Goal: Task Accomplishment & Management: Use online tool/utility

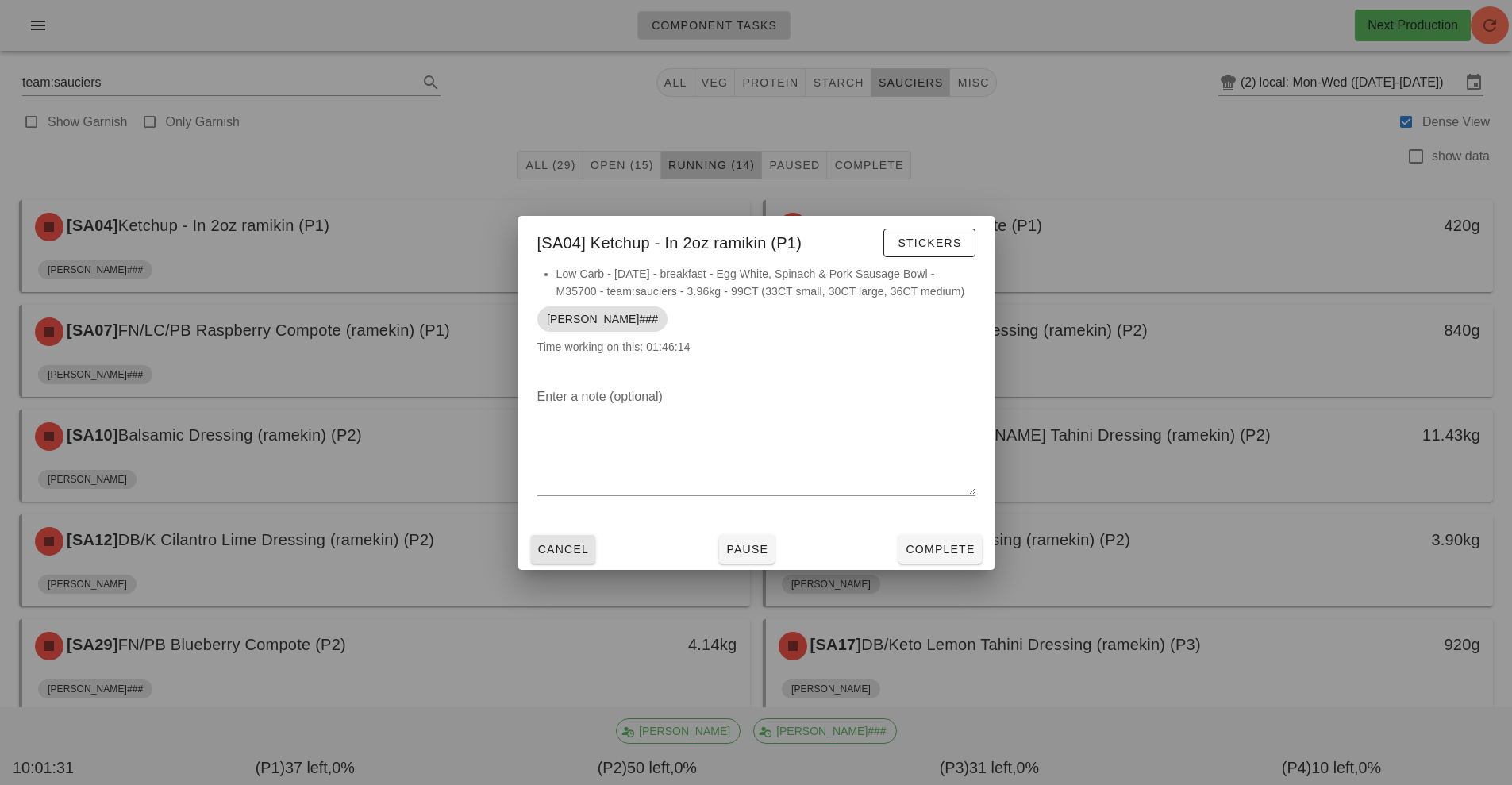
click at [573, 554] on span "Cancel" at bounding box center [563, 549] width 52 height 12
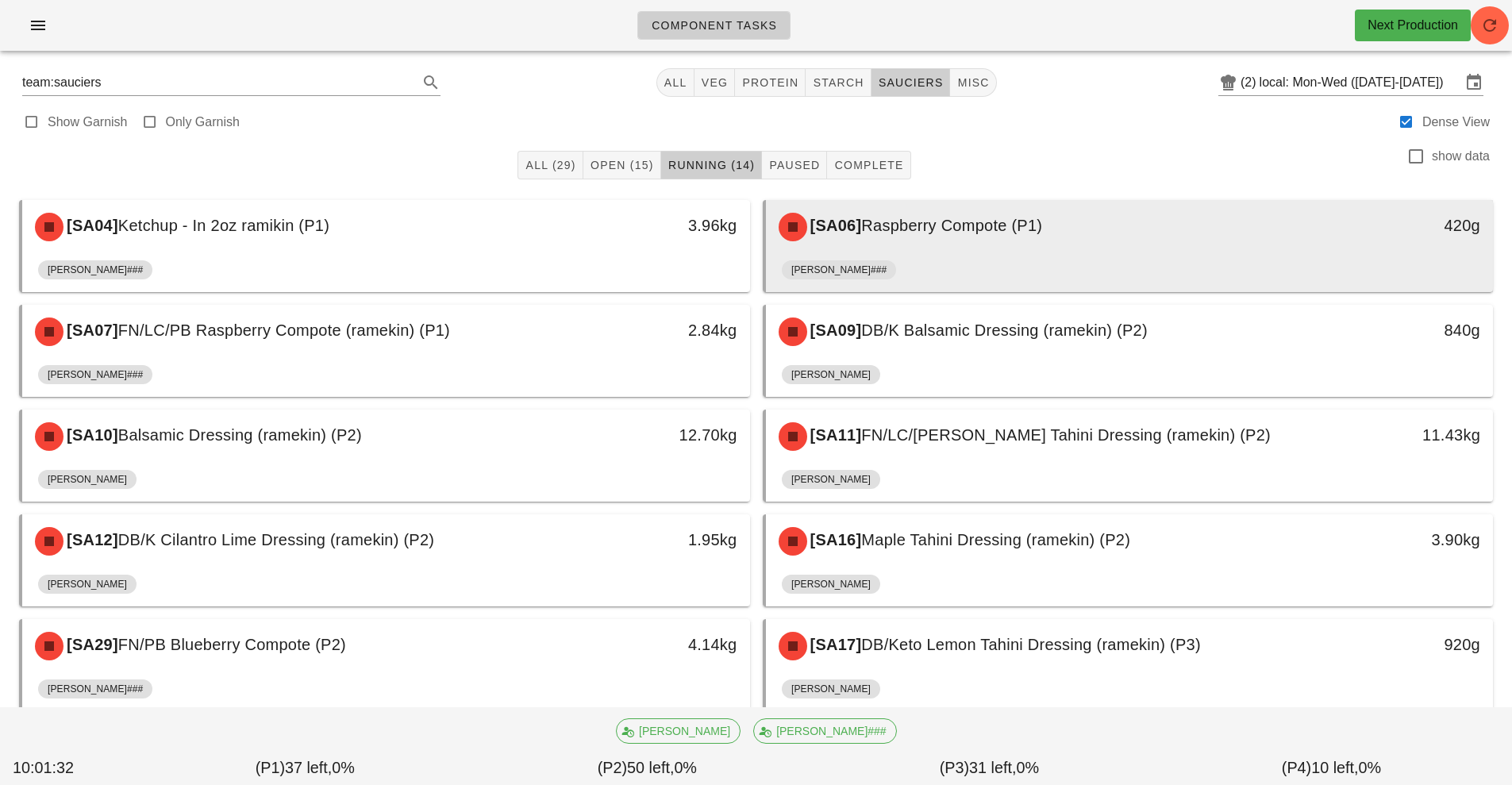
click at [907, 242] on div "[SA06] Raspberry Compote (P1)" at bounding box center [1040, 227] width 540 height 47
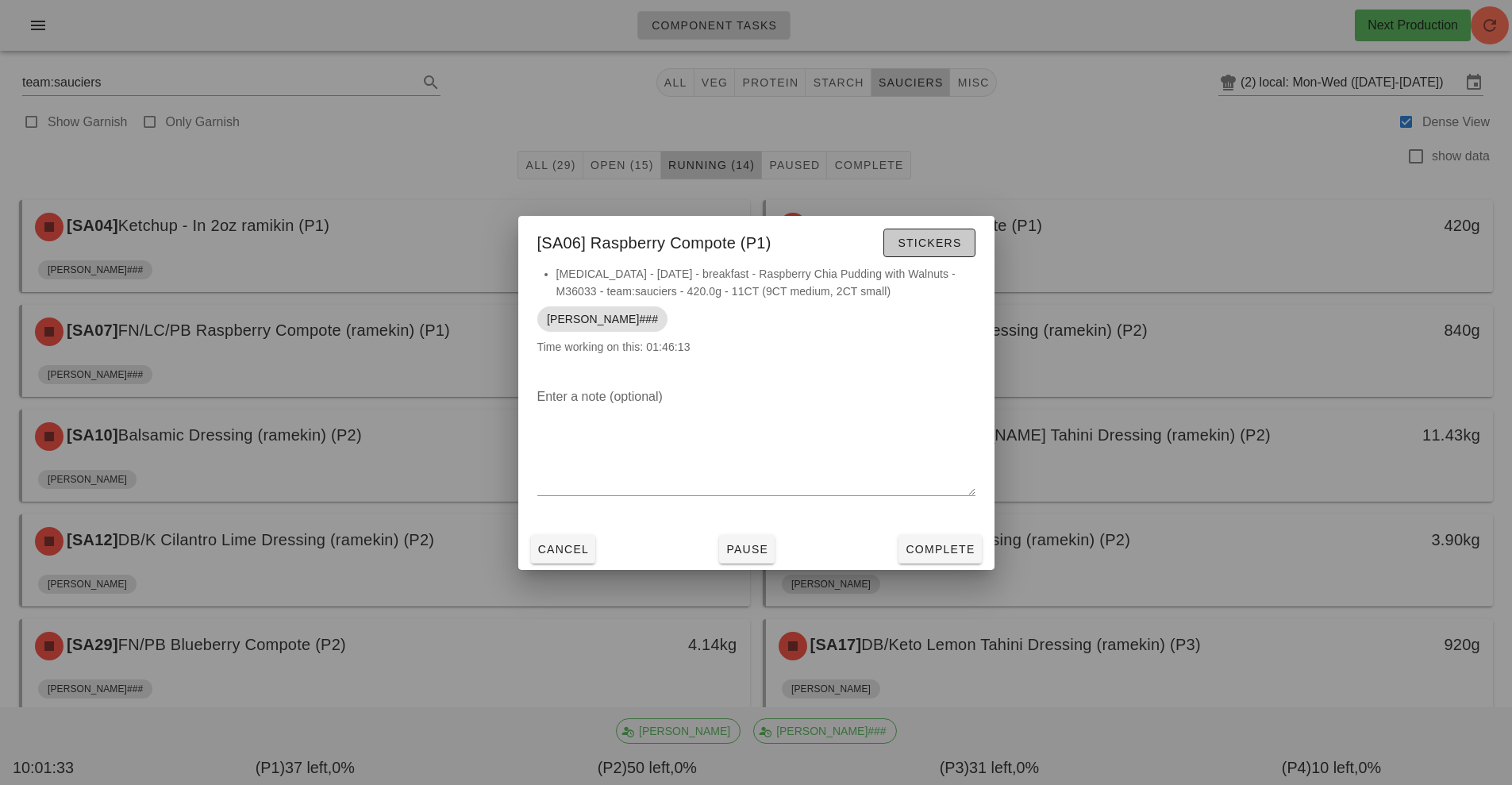
click at [928, 237] on span "Stickers" at bounding box center [929, 243] width 64 height 12
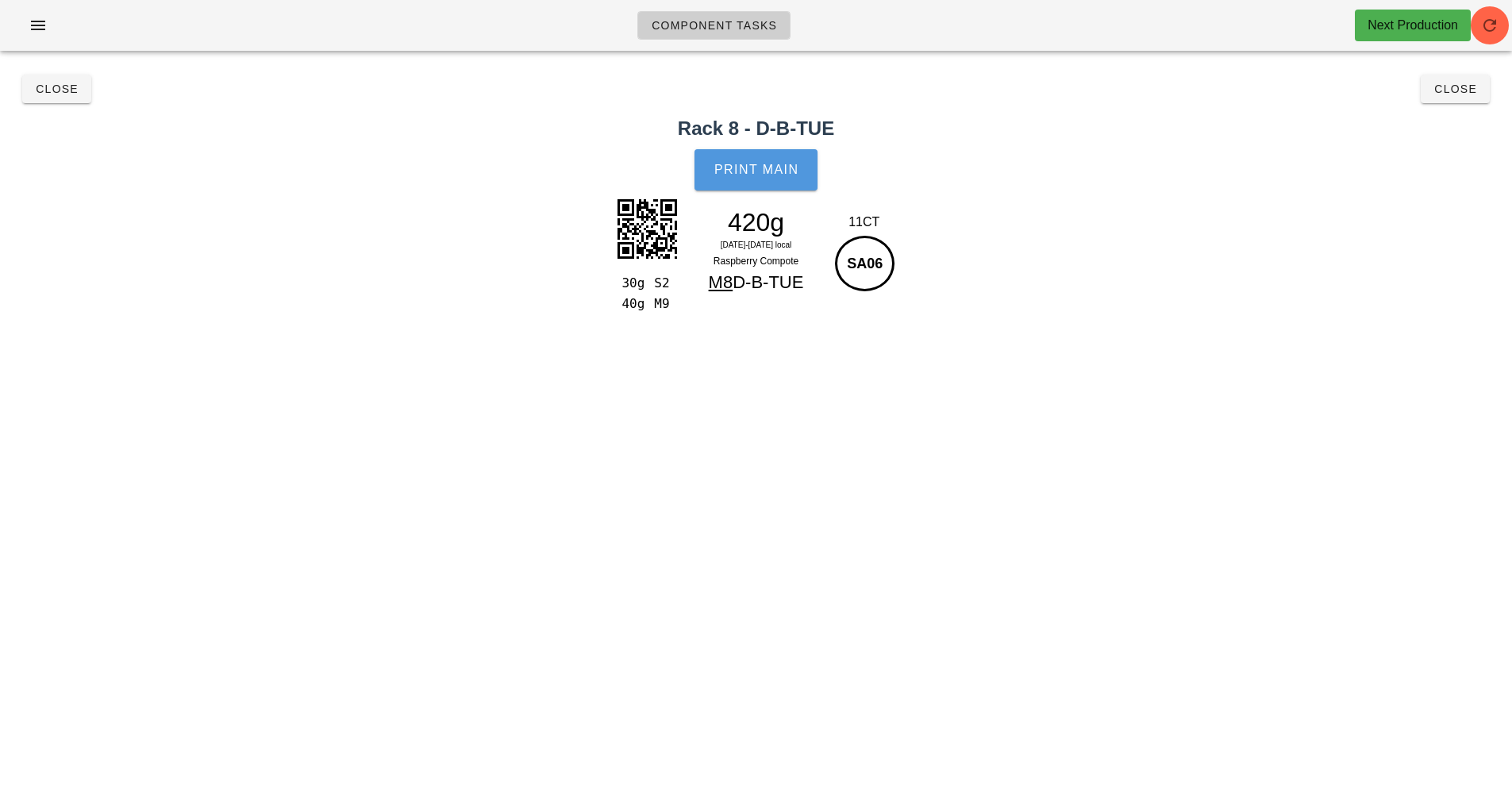
click at [788, 171] on span "Print Main" at bounding box center [756, 170] width 85 height 14
click at [69, 98] on button "Close" at bounding box center [56, 89] width 69 height 28
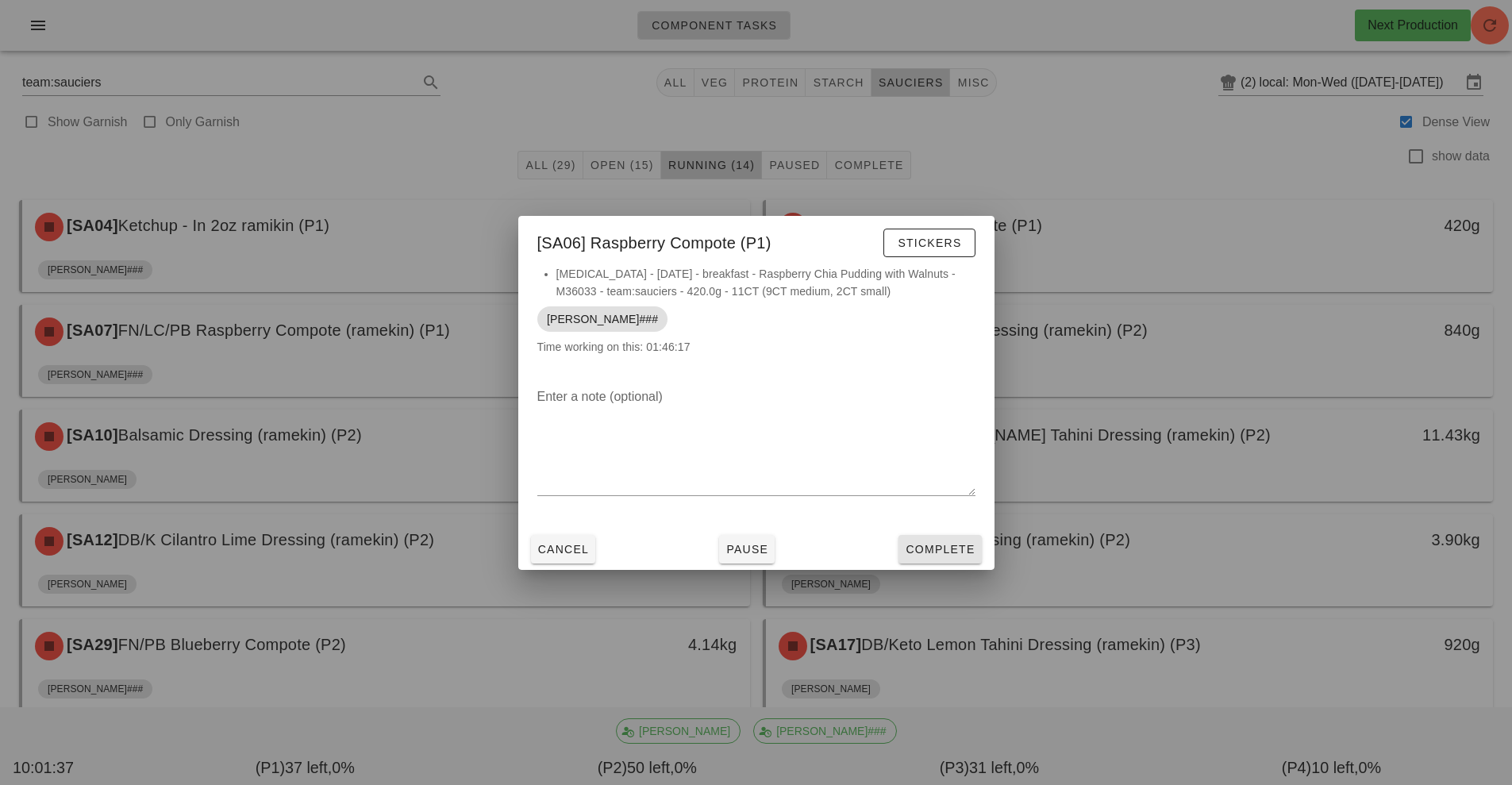
click at [931, 546] on span "Complete" at bounding box center [940, 549] width 70 height 12
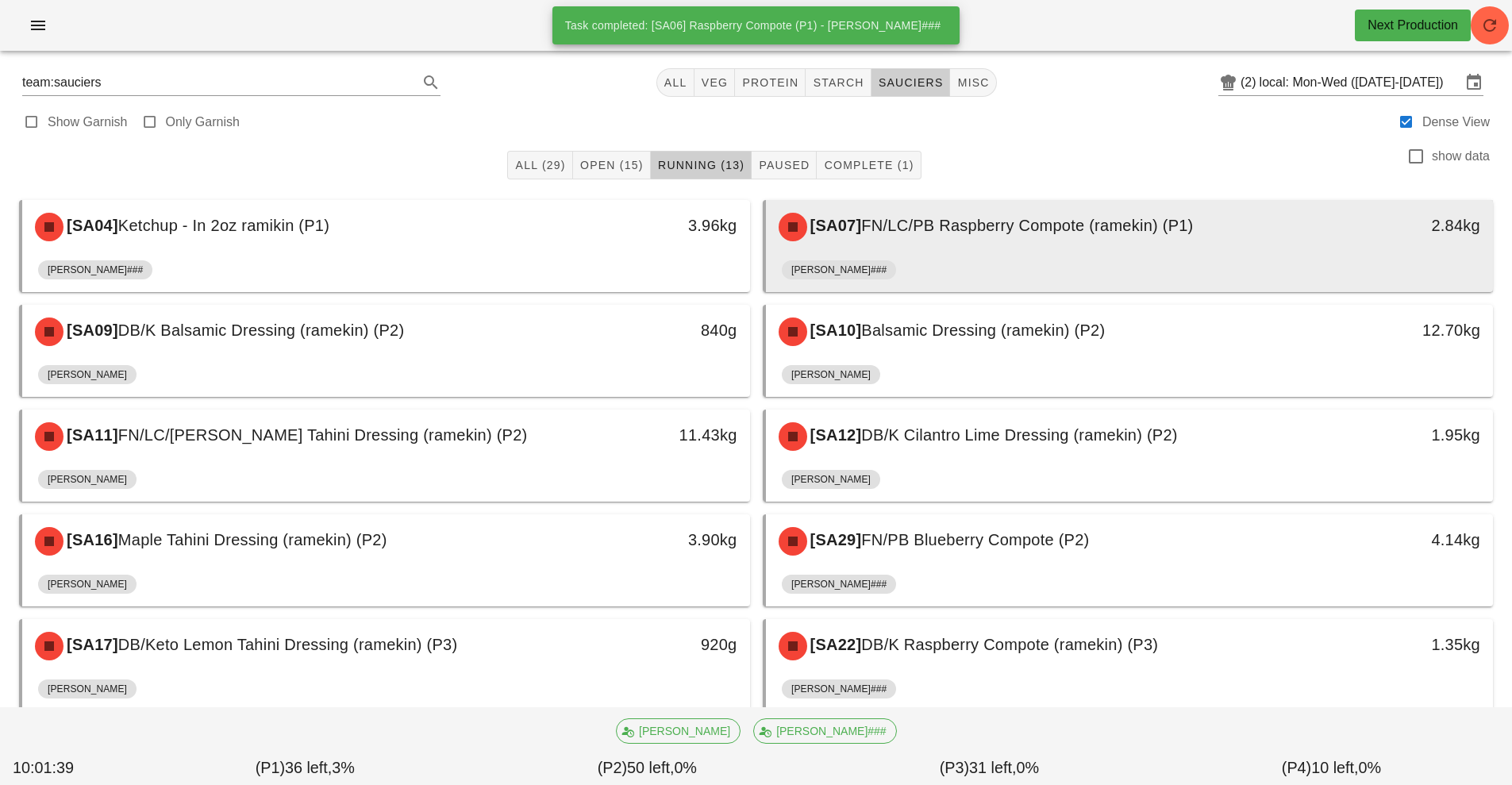
click at [992, 243] on div "[SA07] FN/LC/PB Raspberry Compote (ramekin) (P1)" at bounding box center [1040, 227] width 540 height 47
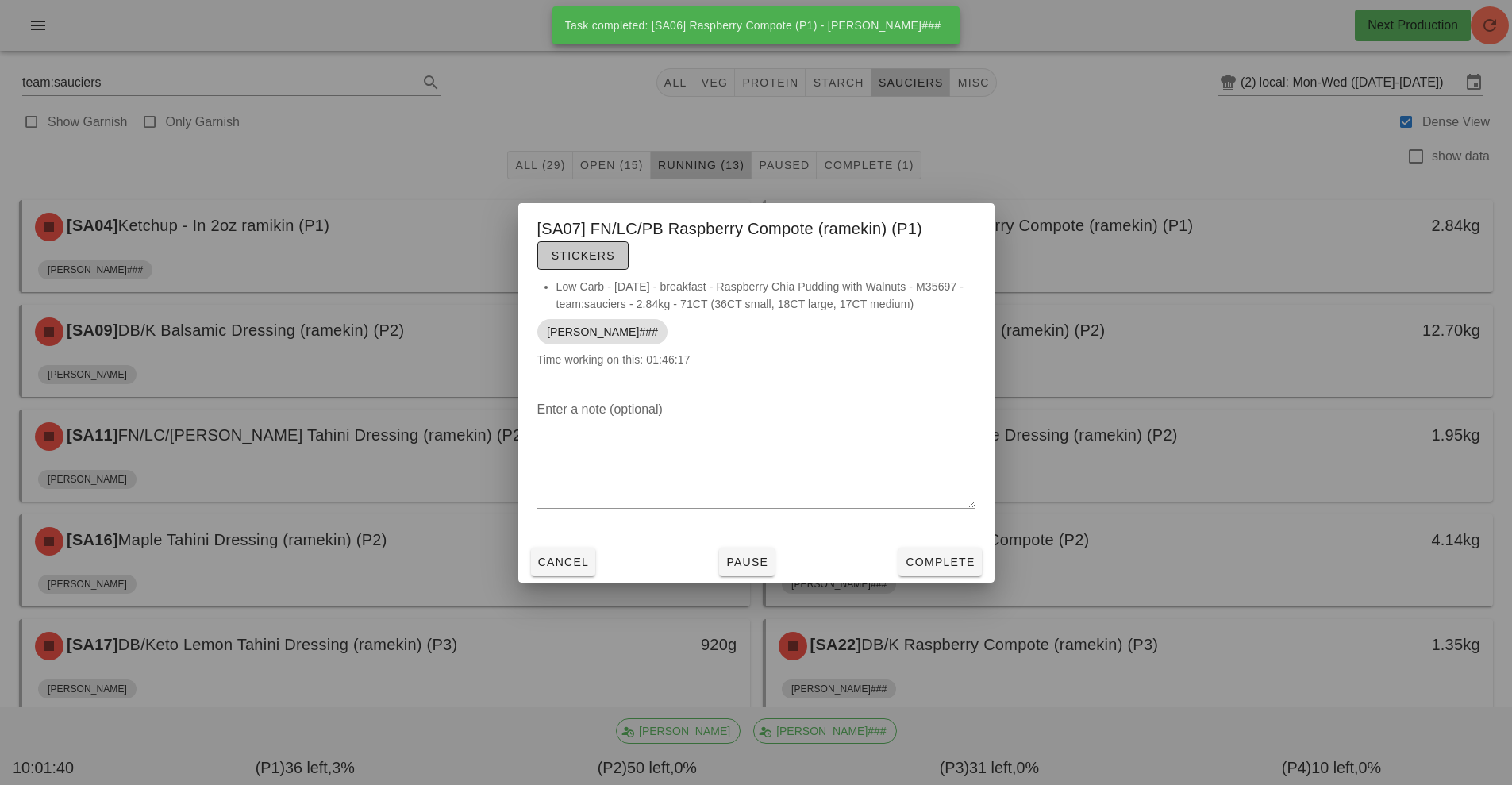
click at [589, 258] on span "Stickers" at bounding box center [583, 255] width 64 height 12
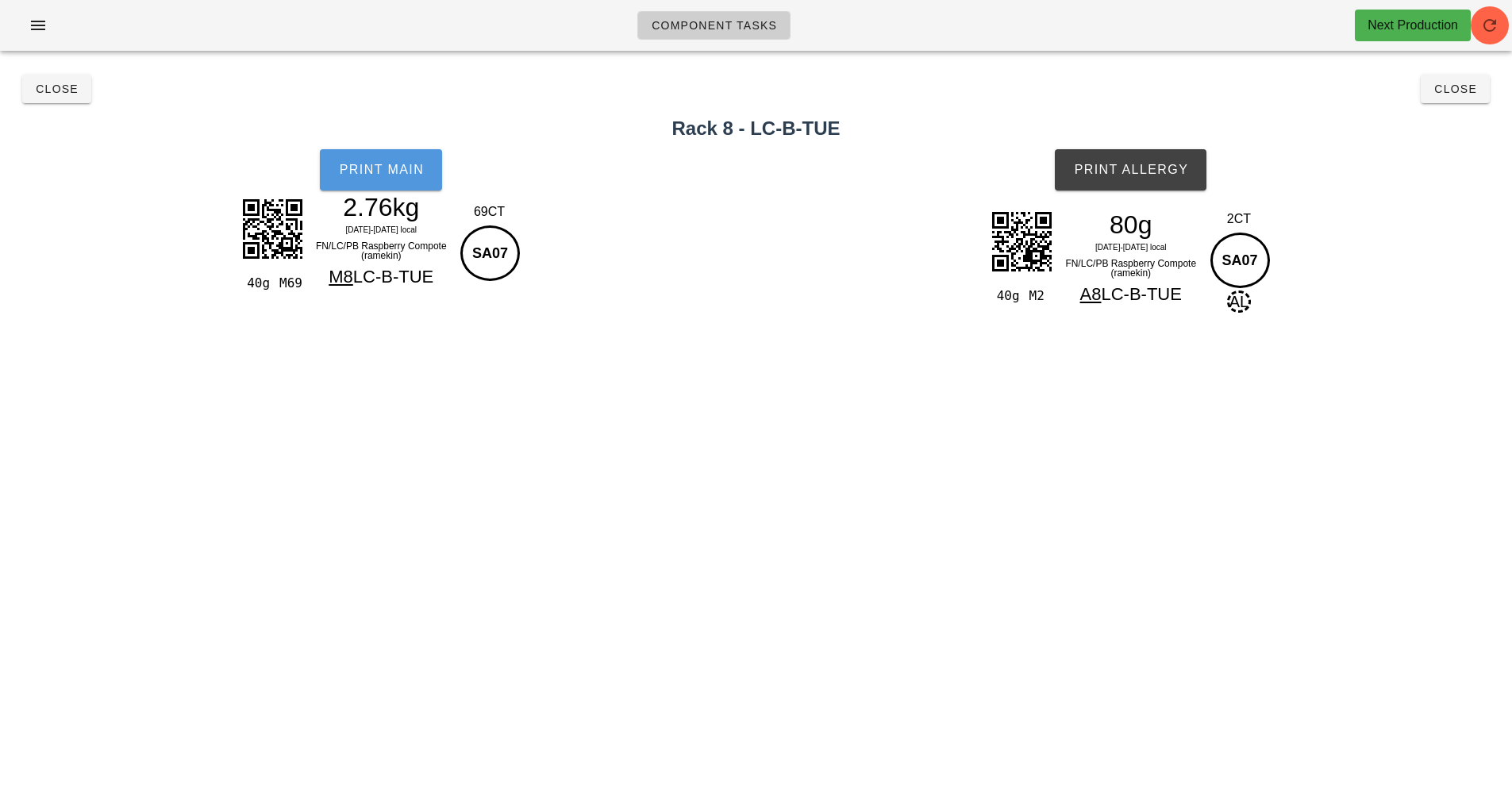
click at [398, 181] on button "Print Main" at bounding box center [381, 170] width 122 height 42
click at [1150, 189] on button "Print Allergy" at bounding box center [1131, 170] width 152 height 42
click at [59, 88] on span "Close" at bounding box center [57, 88] width 44 height 12
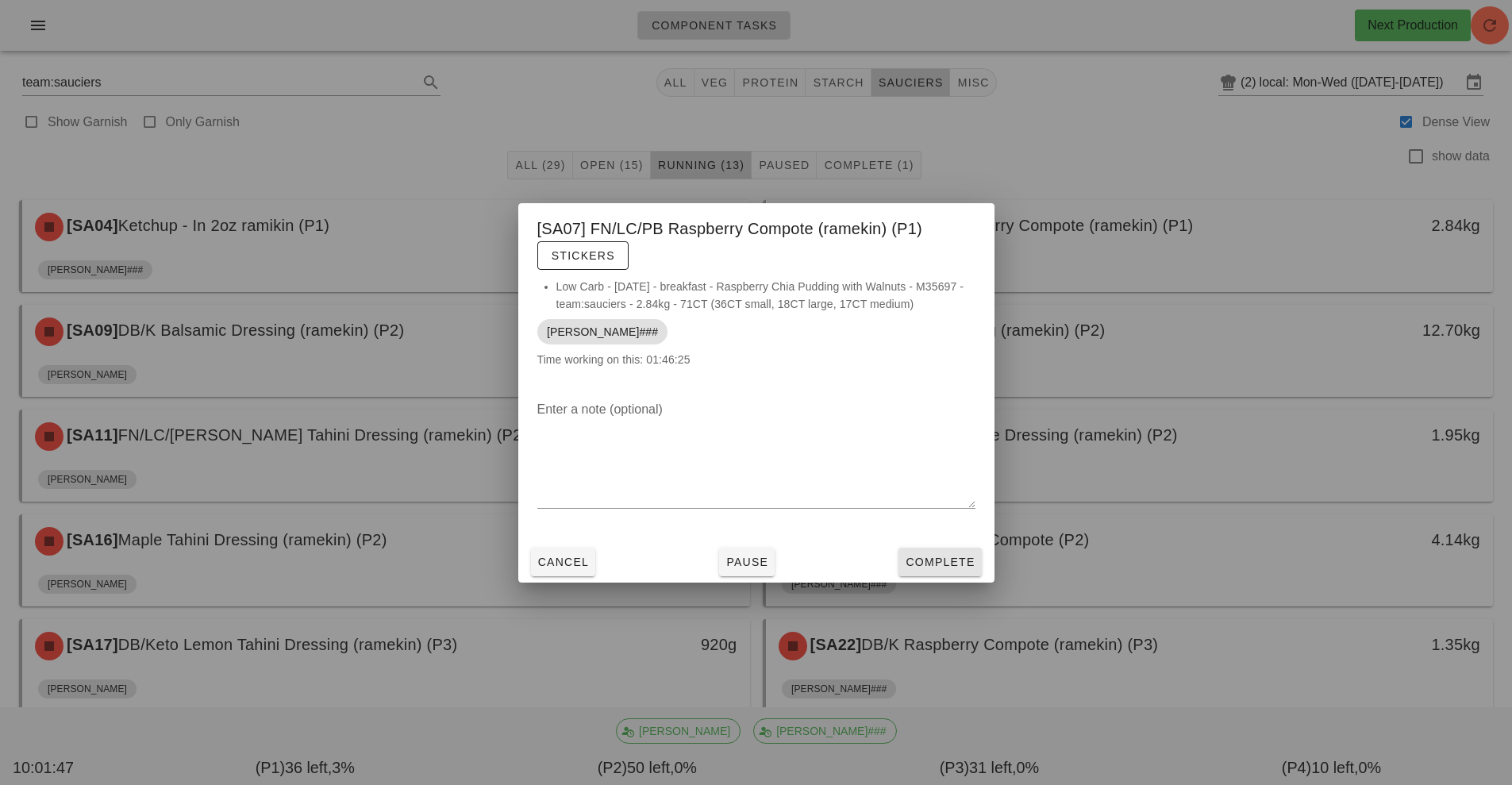
click at [938, 564] on span "Complete" at bounding box center [940, 561] width 70 height 12
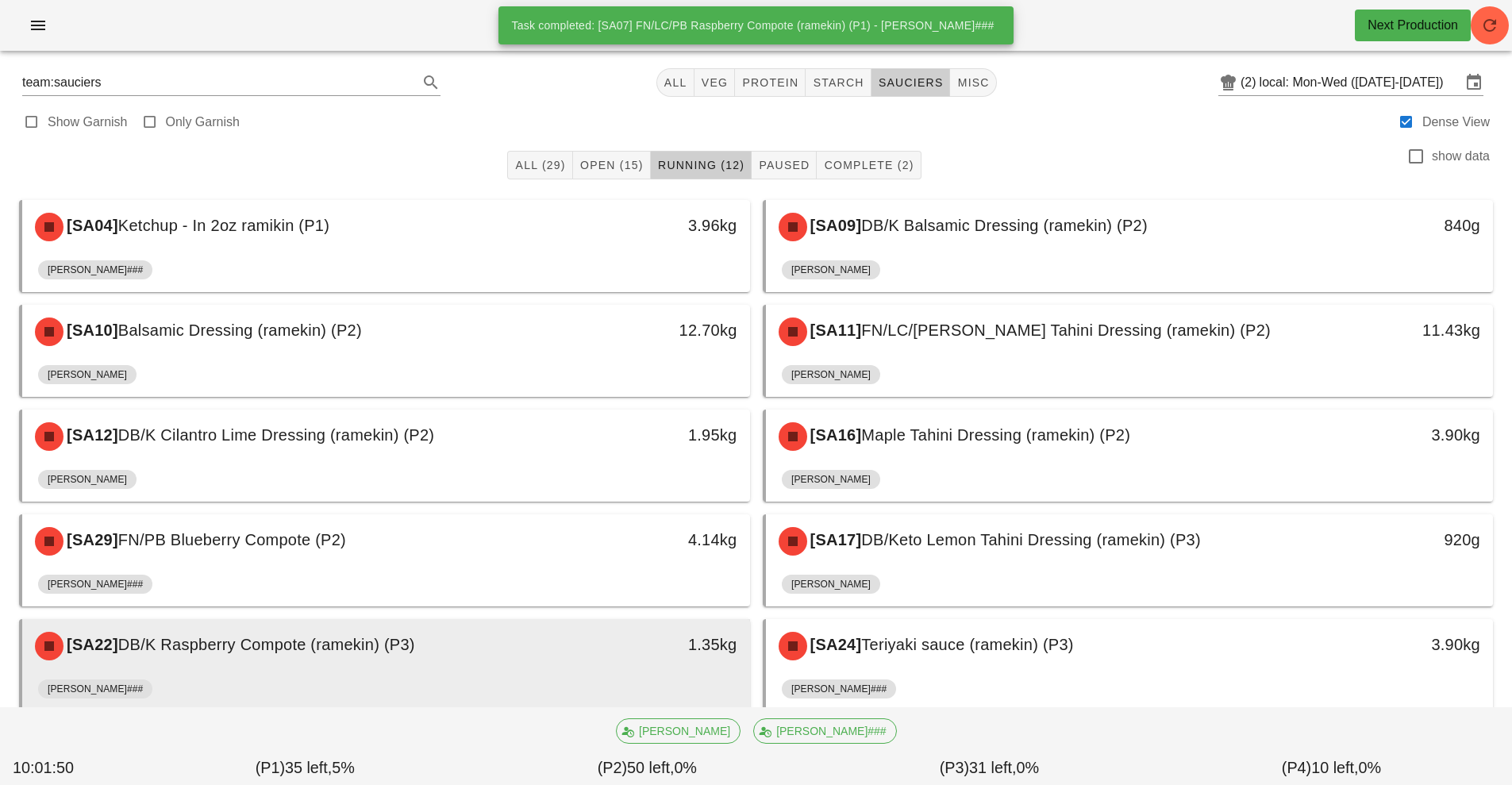
click at [578, 666] on div "1.35kg" at bounding box center [656, 647] width 180 height 47
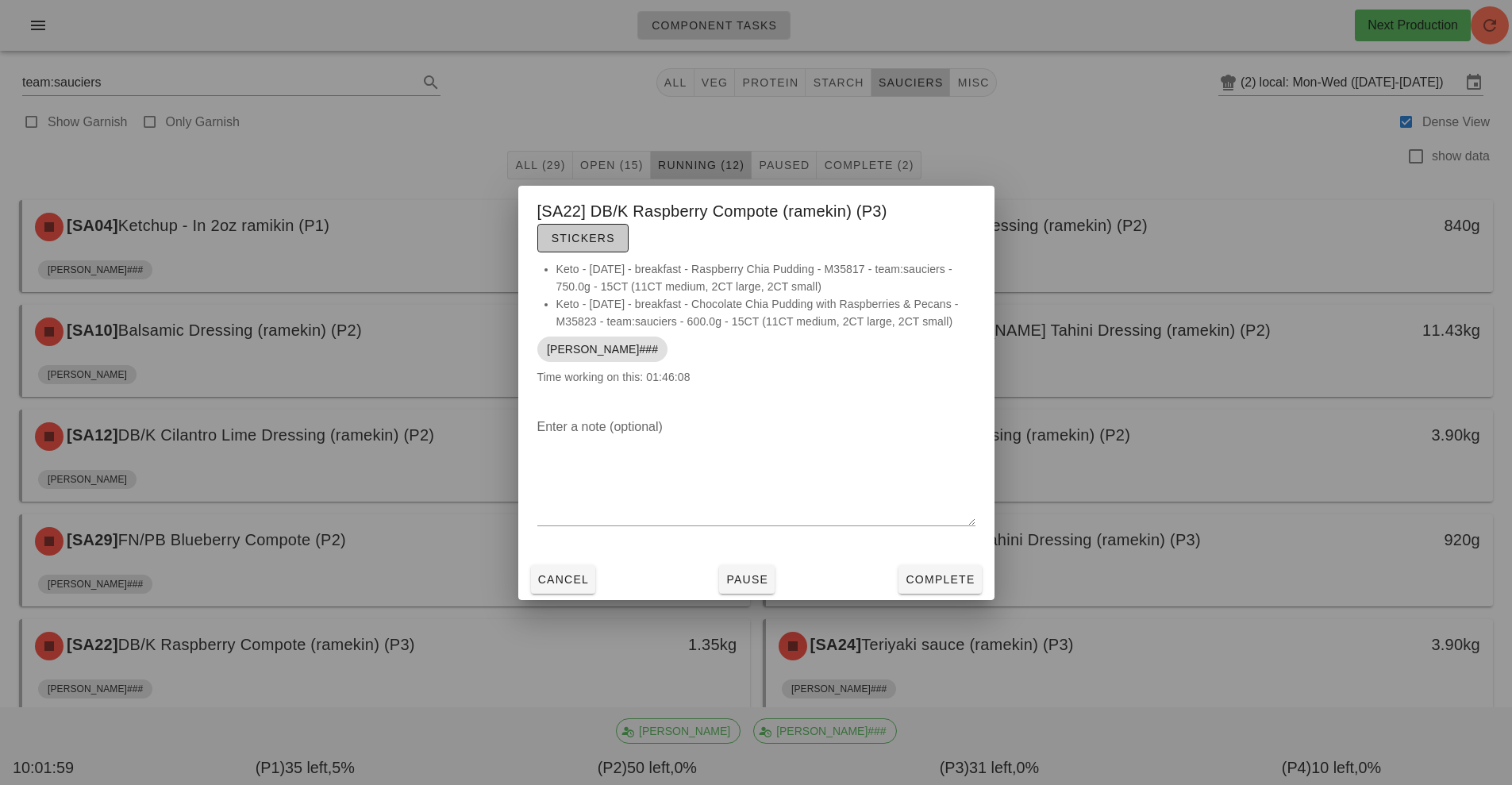
click at [604, 232] on span "Stickers" at bounding box center [583, 238] width 64 height 12
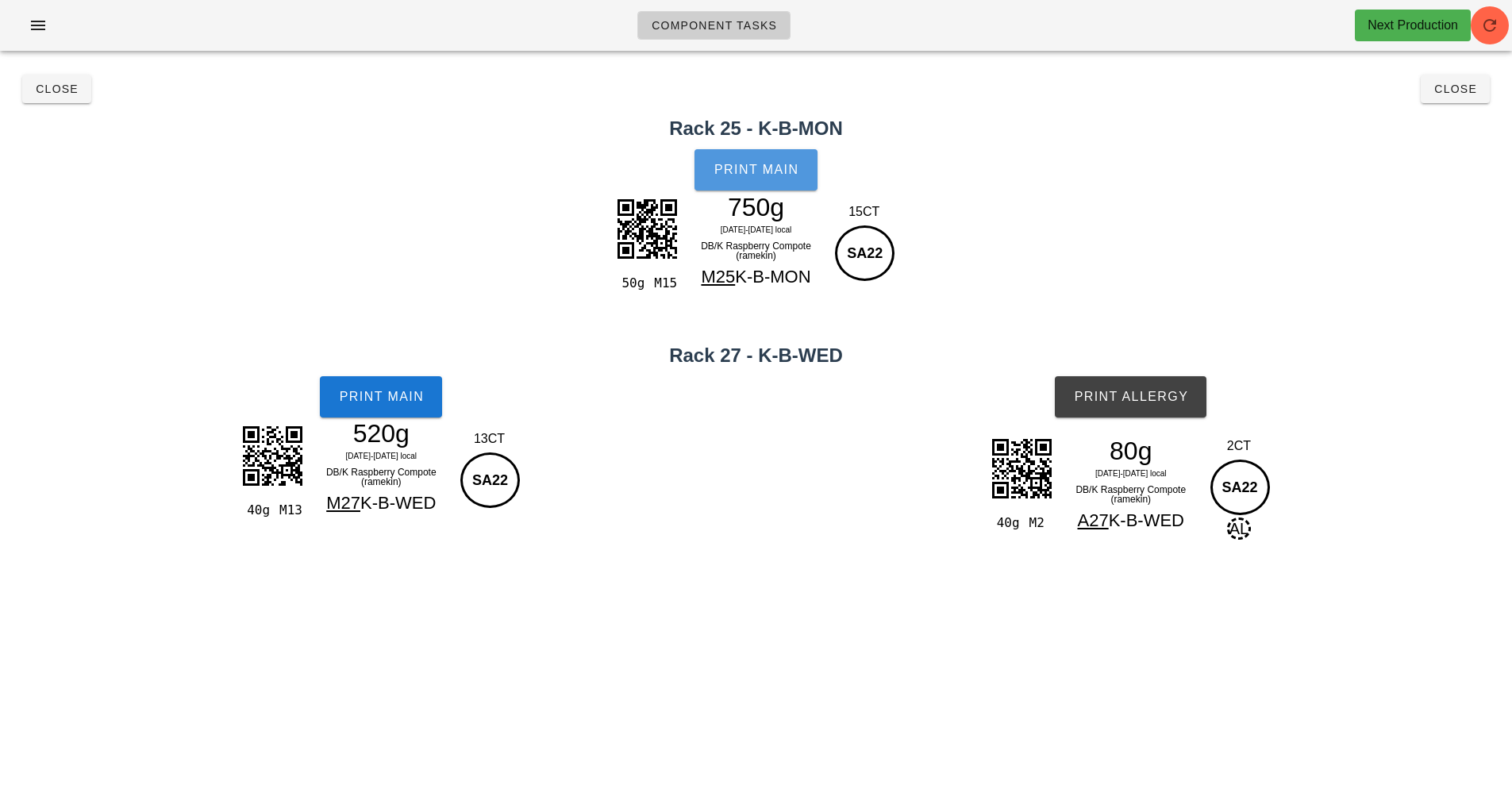
click at [735, 173] on span "Print Main" at bounding box center [756, 170] width 85 height 14
click at [373, 403] on span "Print Main" at bounding box center [381, 396] width 85 height 14
click at [1119, 399] on span "Print Allergy" at bounding box center [1130, 396] width 115 height 14
click at [39, 94] on span "Close" at bounding box center [57, 88] width 44 height 12
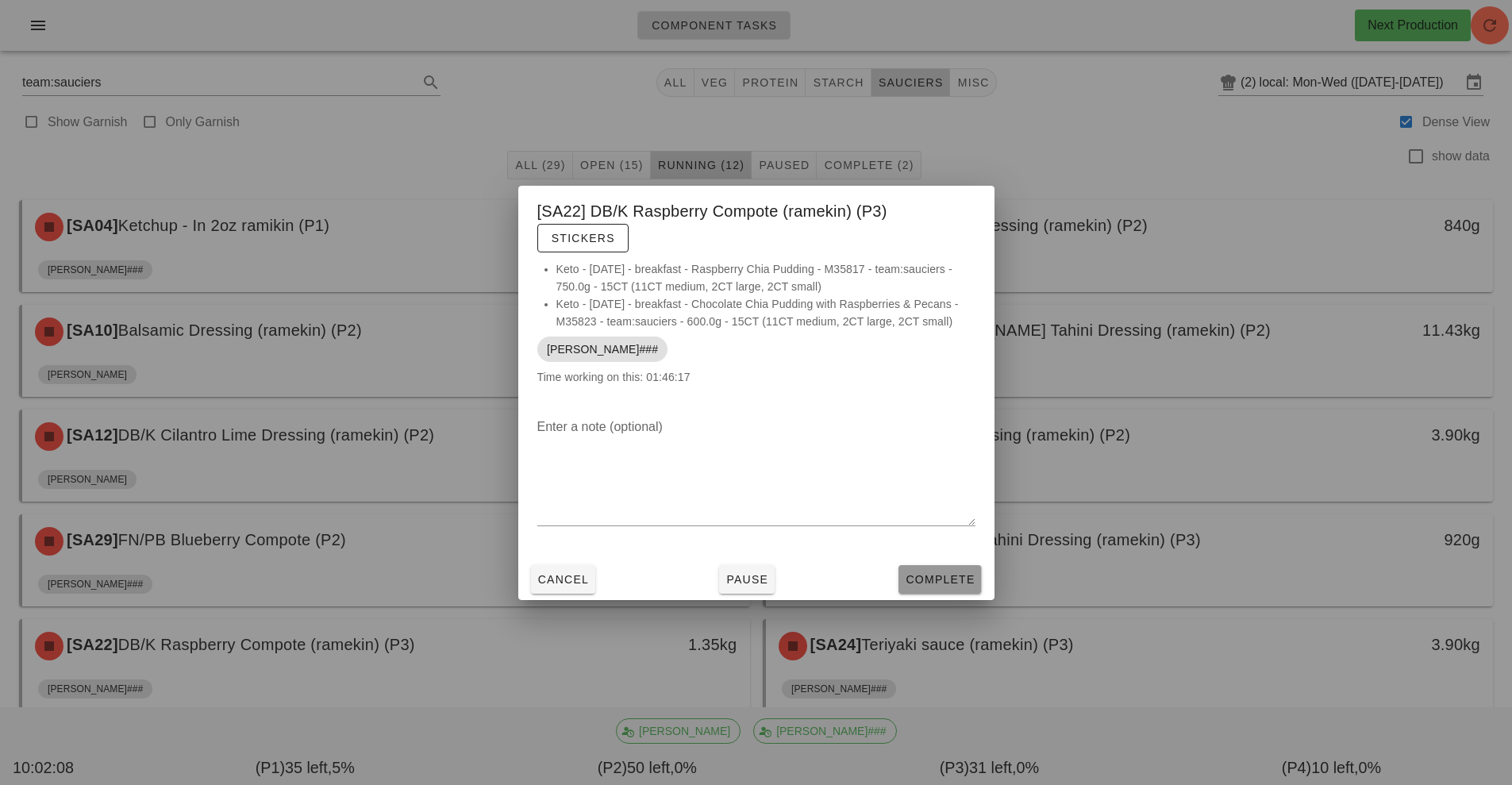
click at [931, 582] on span "Complete" at bounding box center [940, 579] width 70 height 12
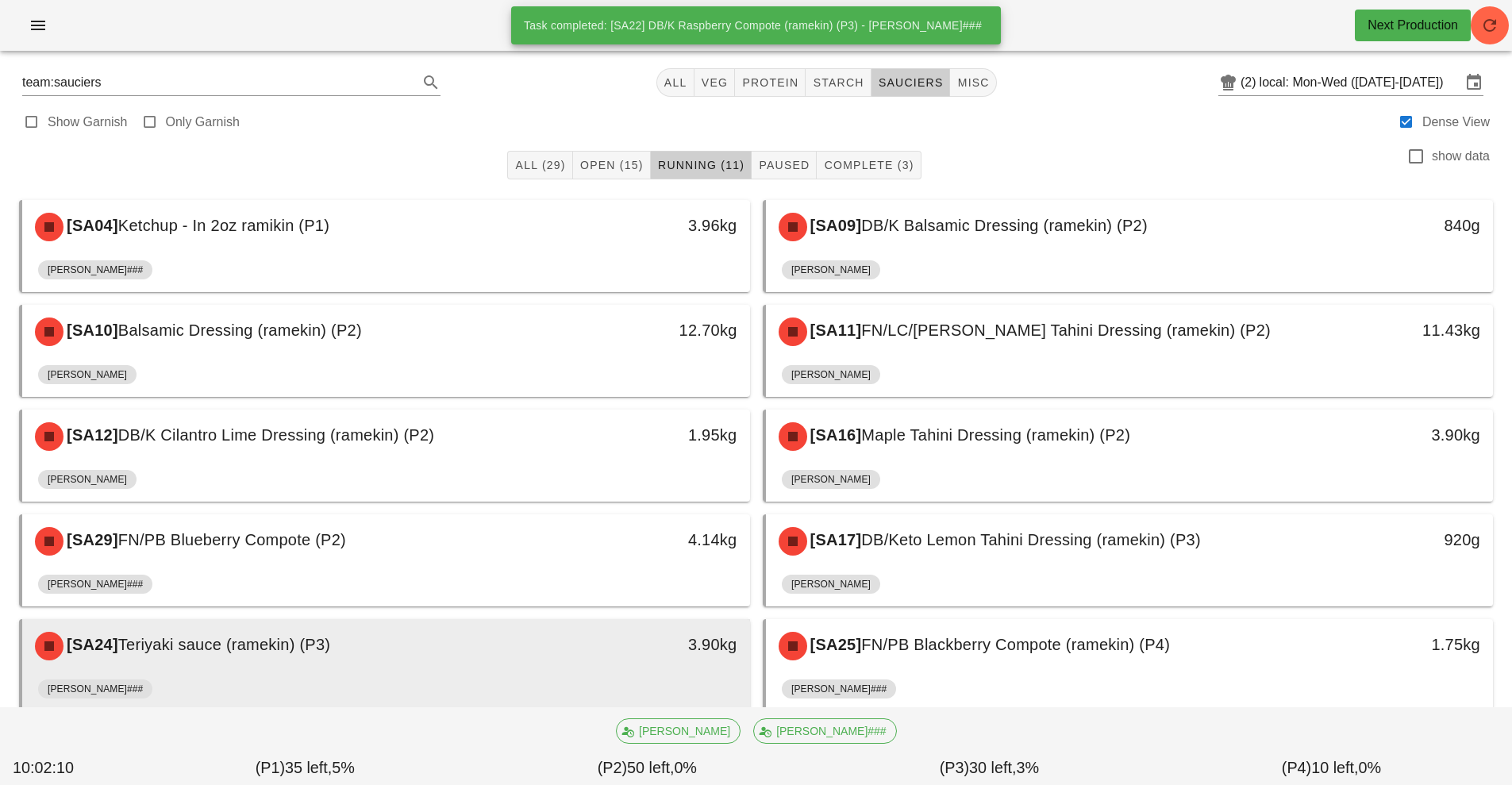
click at [534, 659] on div "[SA24] Teriyaki sauce (ramekin) (P3)" at bounding box center [296, 647] width 540 height 47
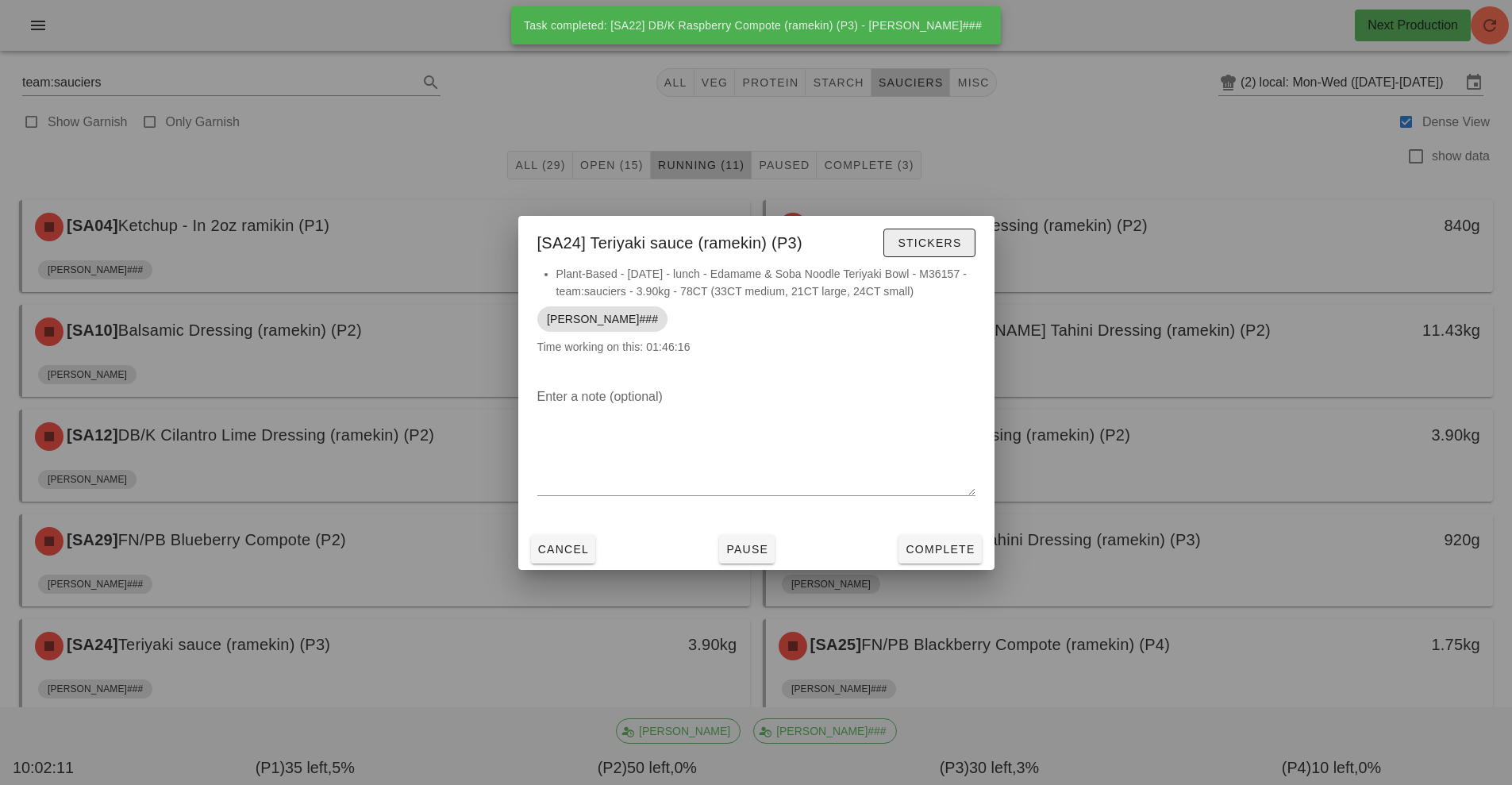
click at [933, 244] on span "Stickers" at bounding box center [929, 243] width 64 height 12
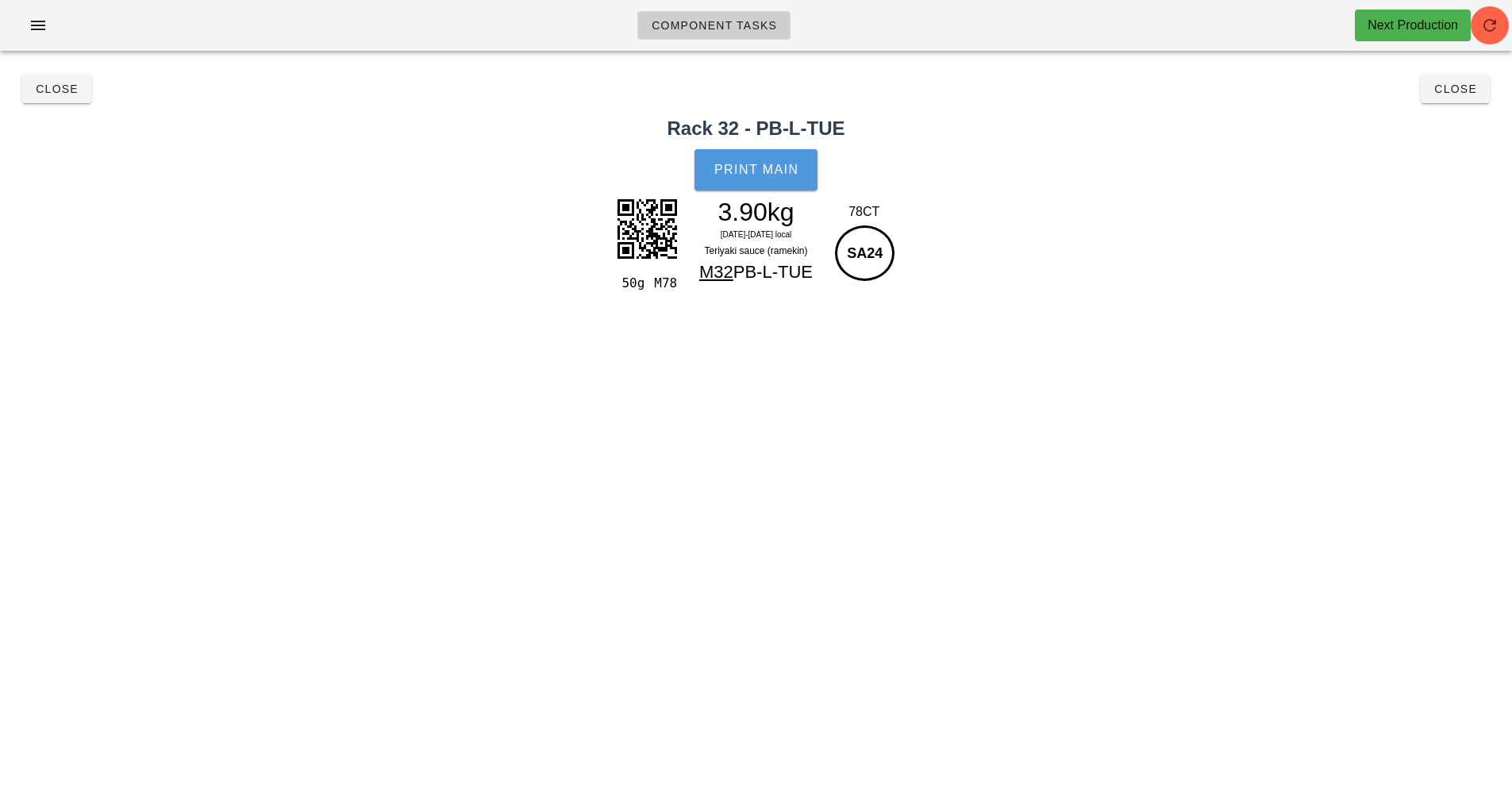
click at [781, 159] on button "Print Main" at bounding box center [756, 170] width 122 height 42
click at [75, 95] on span "Close" at bounding box center [57, 88] width 44 height 12
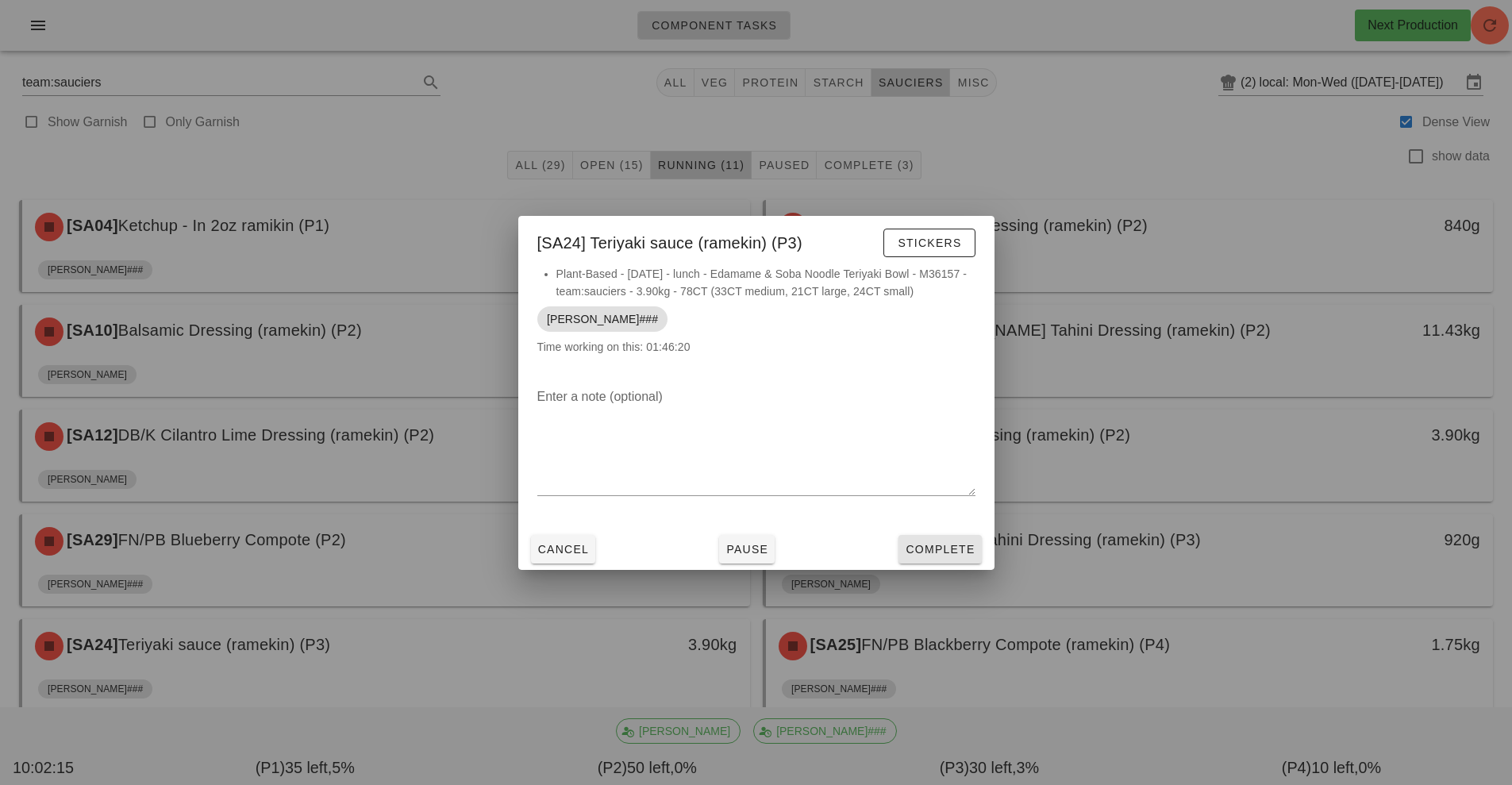
click at [952, 549] on span "Complete" at bounding box center [940, 549] width 70 height 12
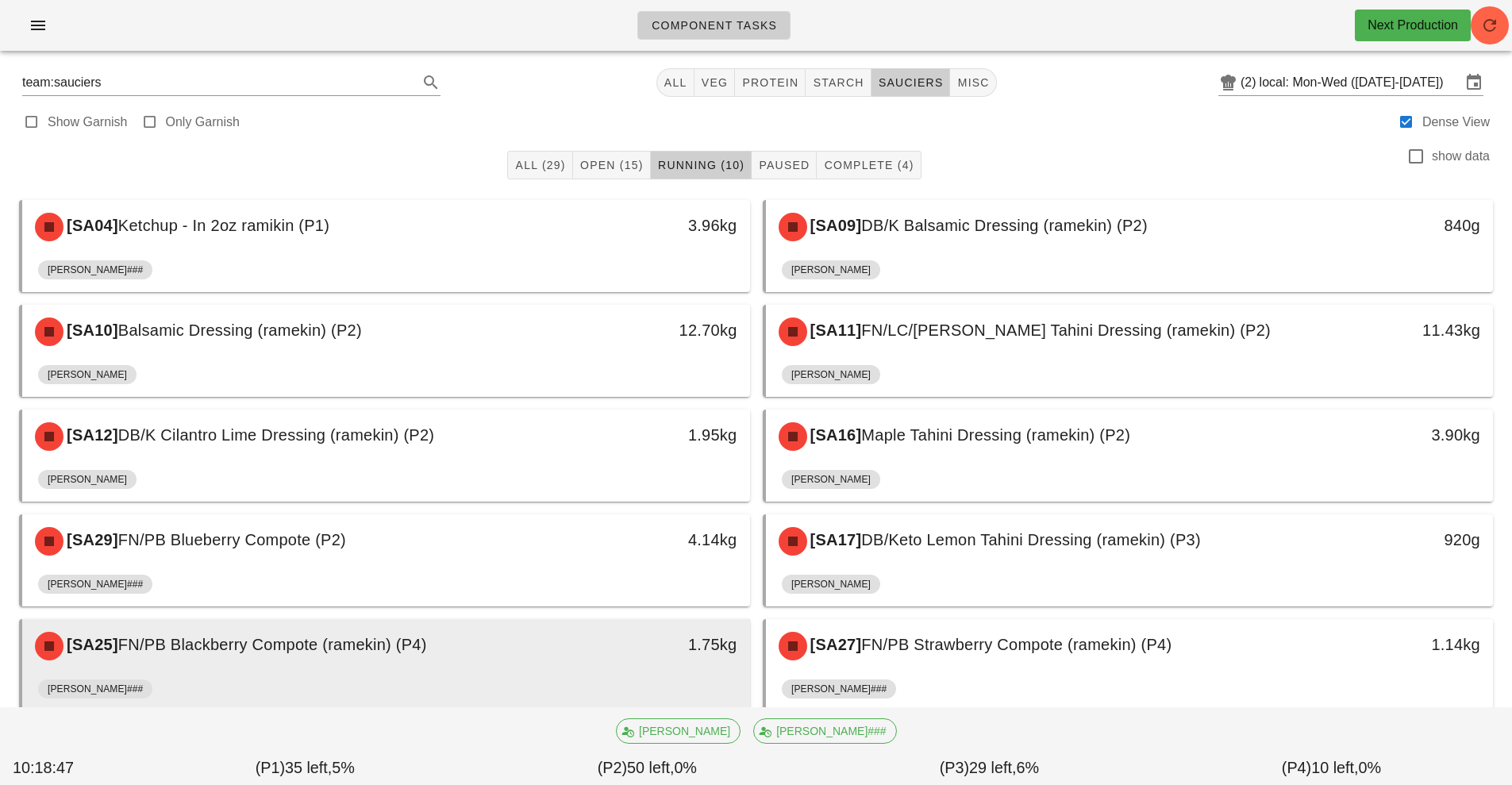
click at [487, 663] on div "[SA25] FN/PB Blackberry Compote (ramekin) (P4)" at bounding box center [296, 647] width 540 height 47
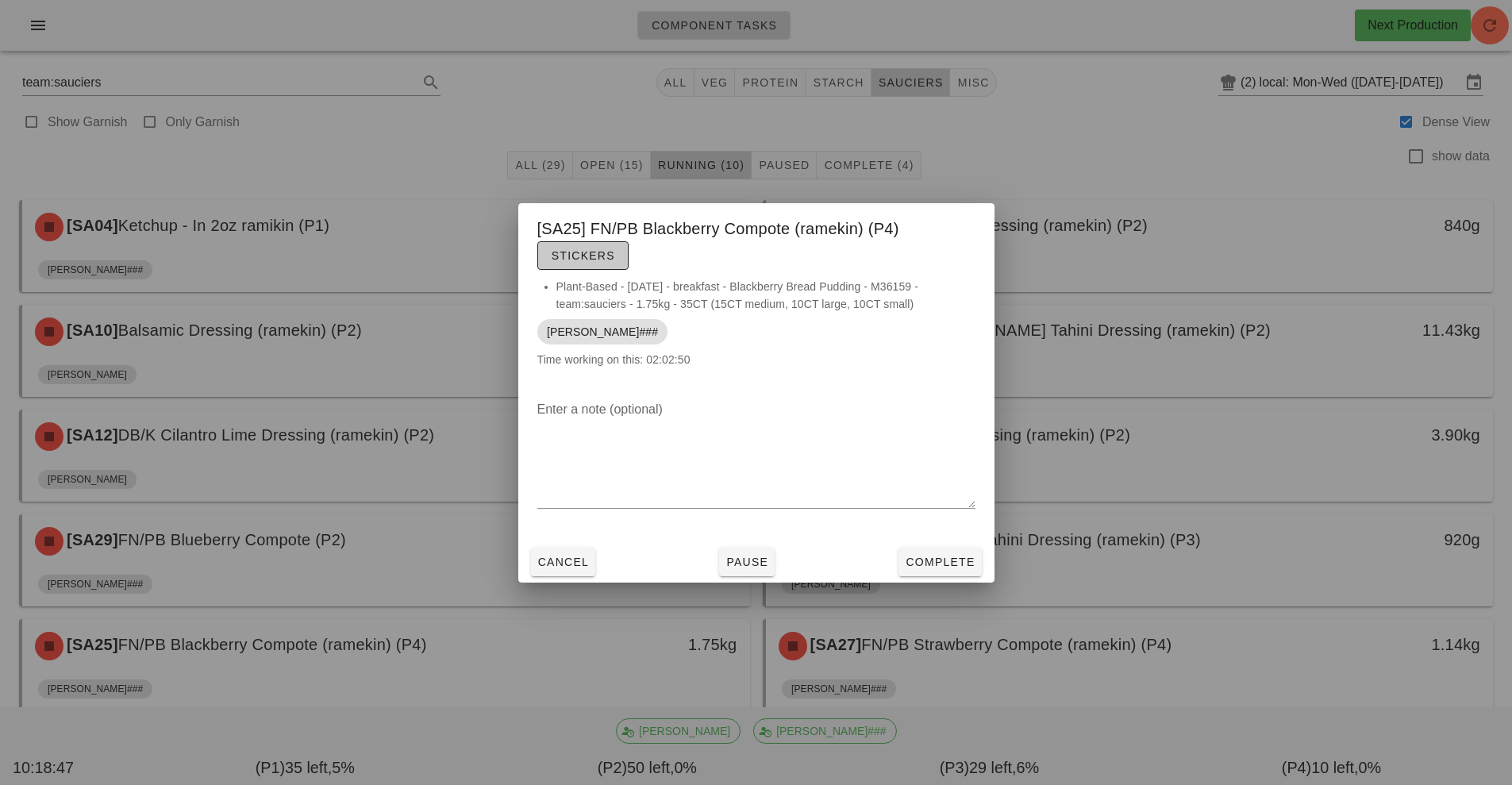
click at [601, 256] on span "Stickers" at bounding box center [583, 255] width 64 height 12
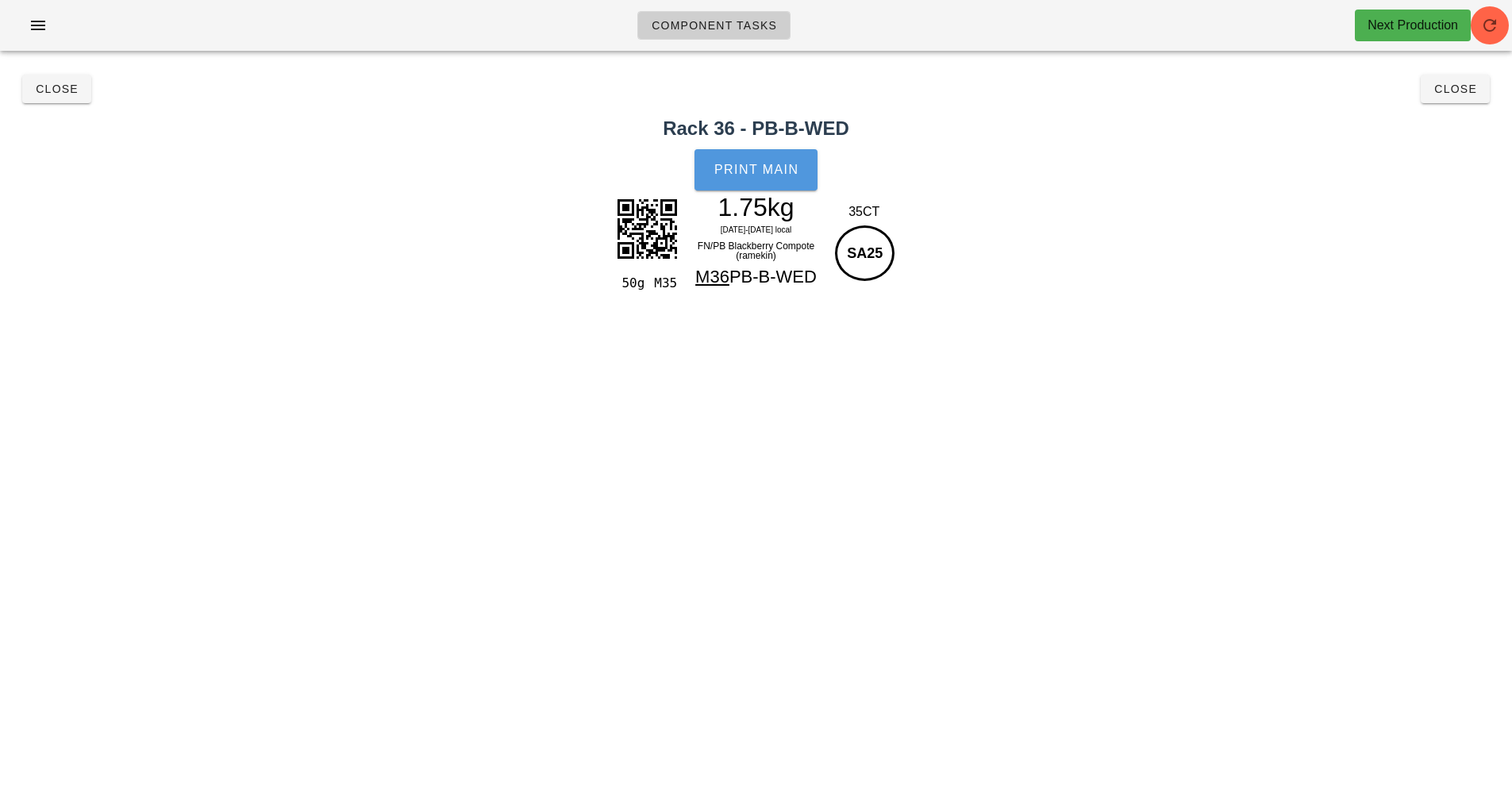
click at [740, 166] on span "Print Main" at bounding box center [756, 170] width 85 height 14
click at [54, 93] on span "Close" at bounding box center [57, 88] width 44 height 12
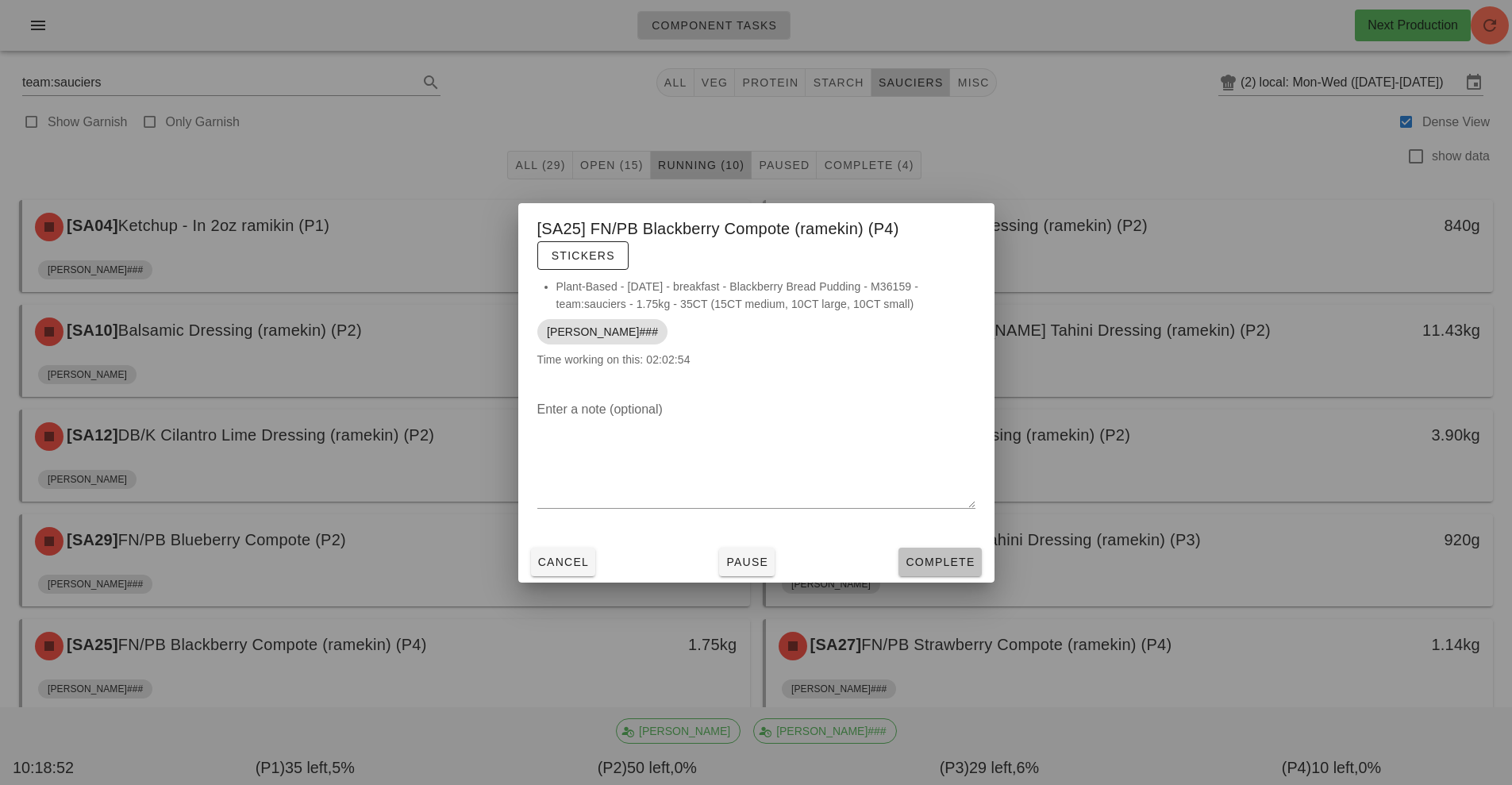
click at [937, 549] on button "Complete" at bounding box center [939, 562] width 82 height 28
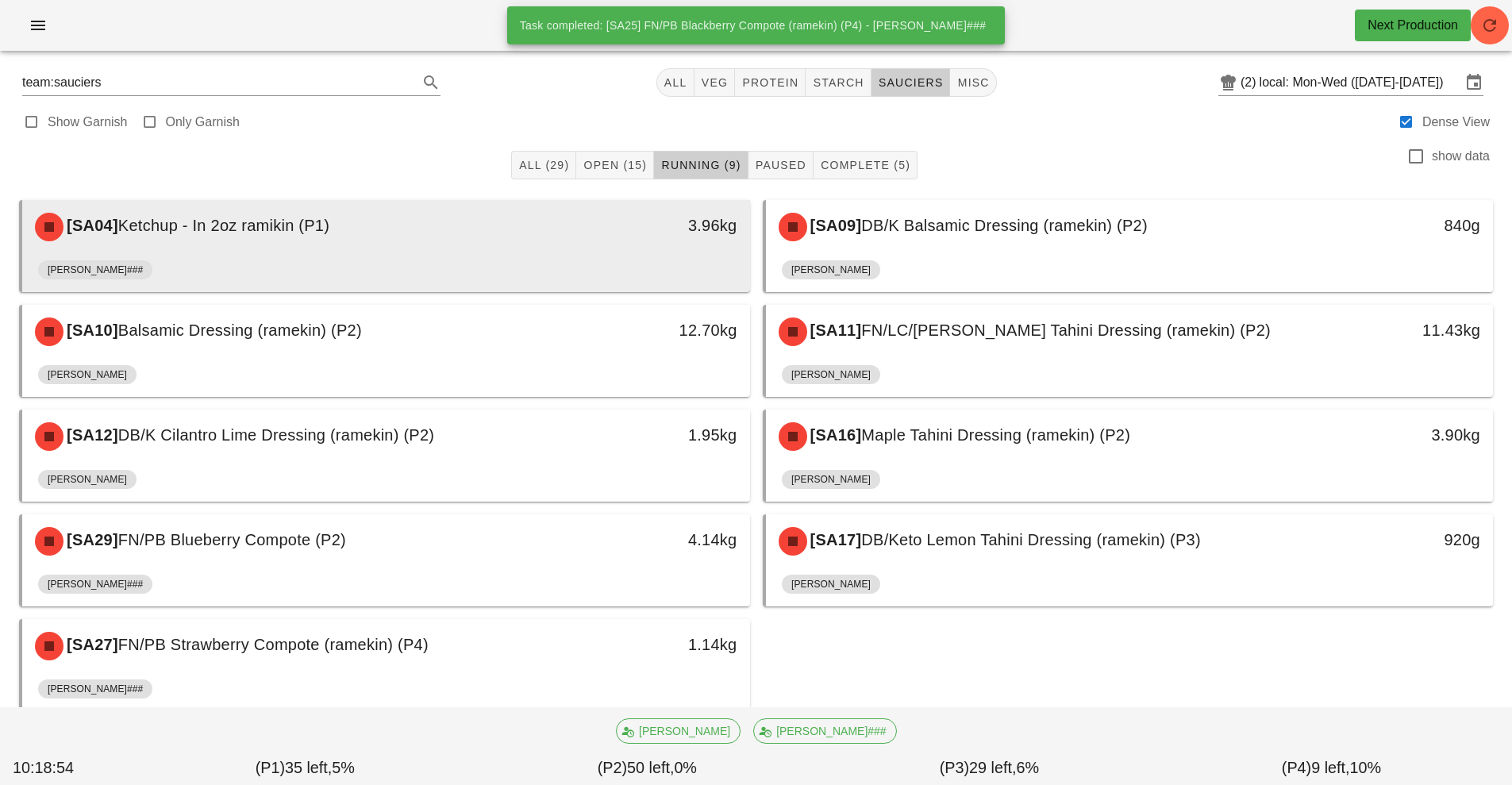
click at [520, 239] on div "[SA04] Ketchup - In 2oz ramikin (P1)" at bounding box center [296, 227] width 540 height 47
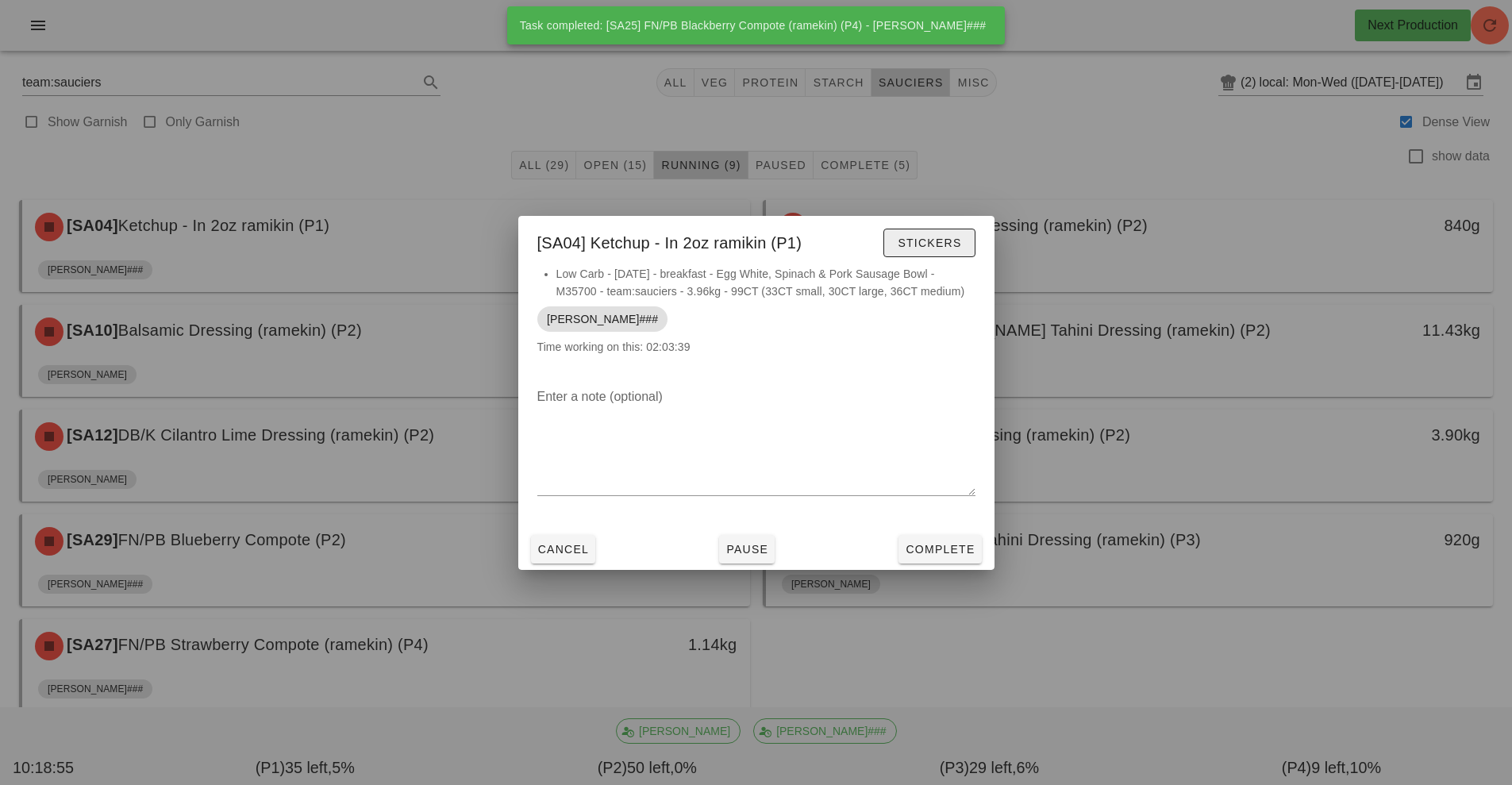
click at [940, 242] on span "Stickers" at bounding box center [929, 243] width 64 height 12
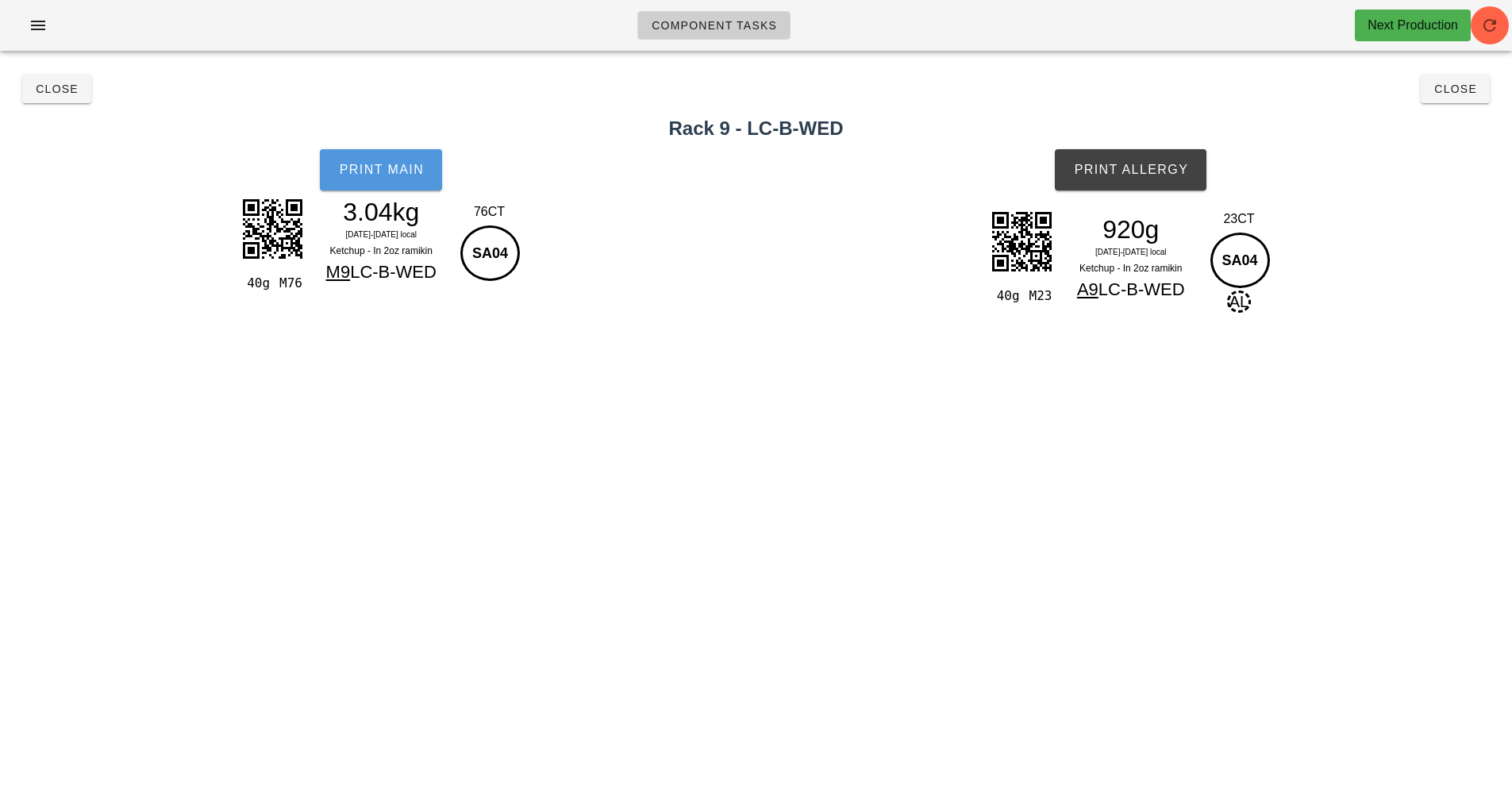
click at [386, 186] on button "Print Main" at bounding box center [381, 170] width 122 height 42
click at [1136, 172] on span "Print Allergy" at bounding box center [1130, 170] width 115 height 14
click at [46, 100] on button "Close" at bounding box center [56, 89] width 69 height 28
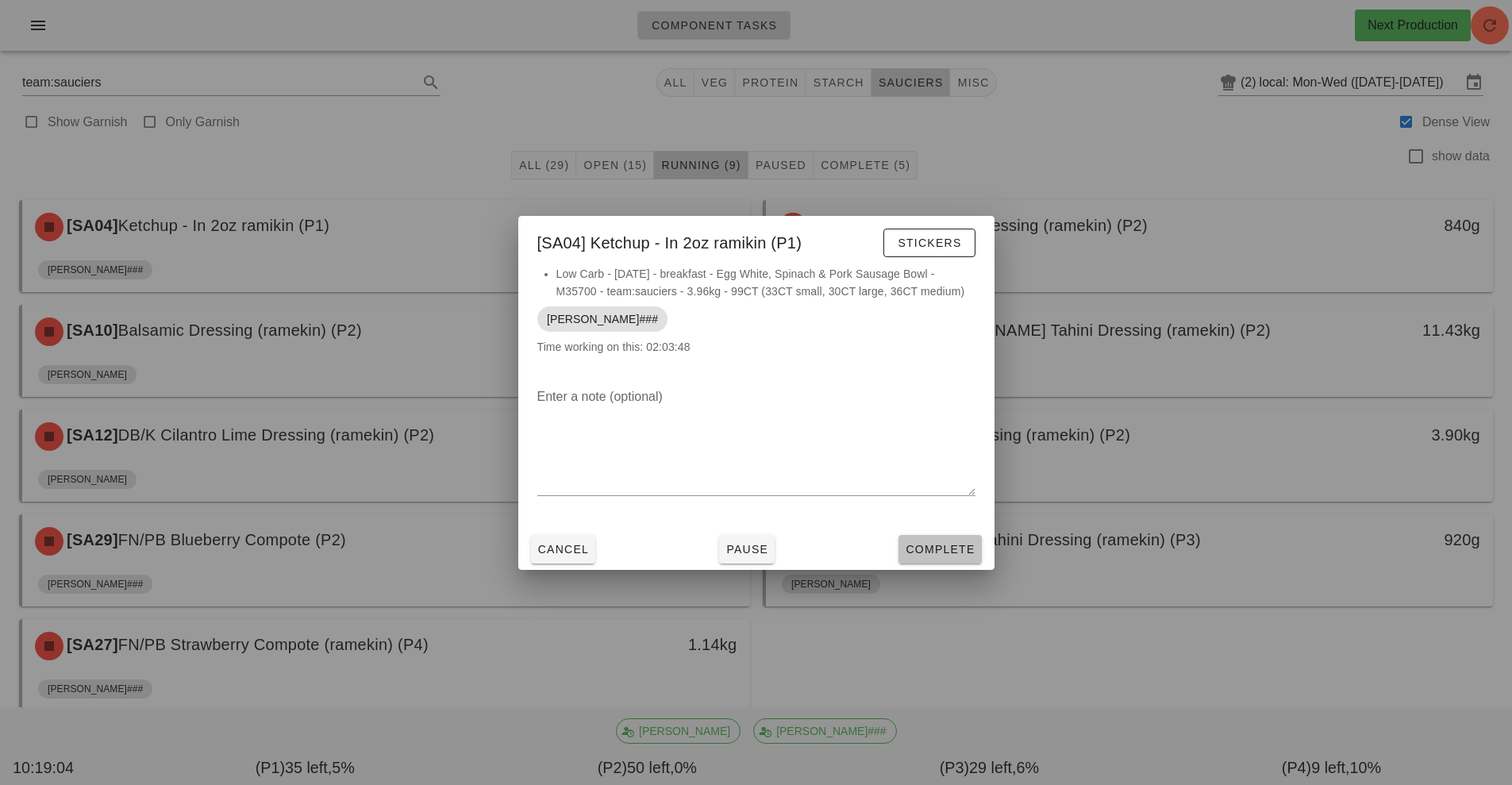
click at [960, 554] on span "Complete" at bounding box center [940, 549] width 70 height 12
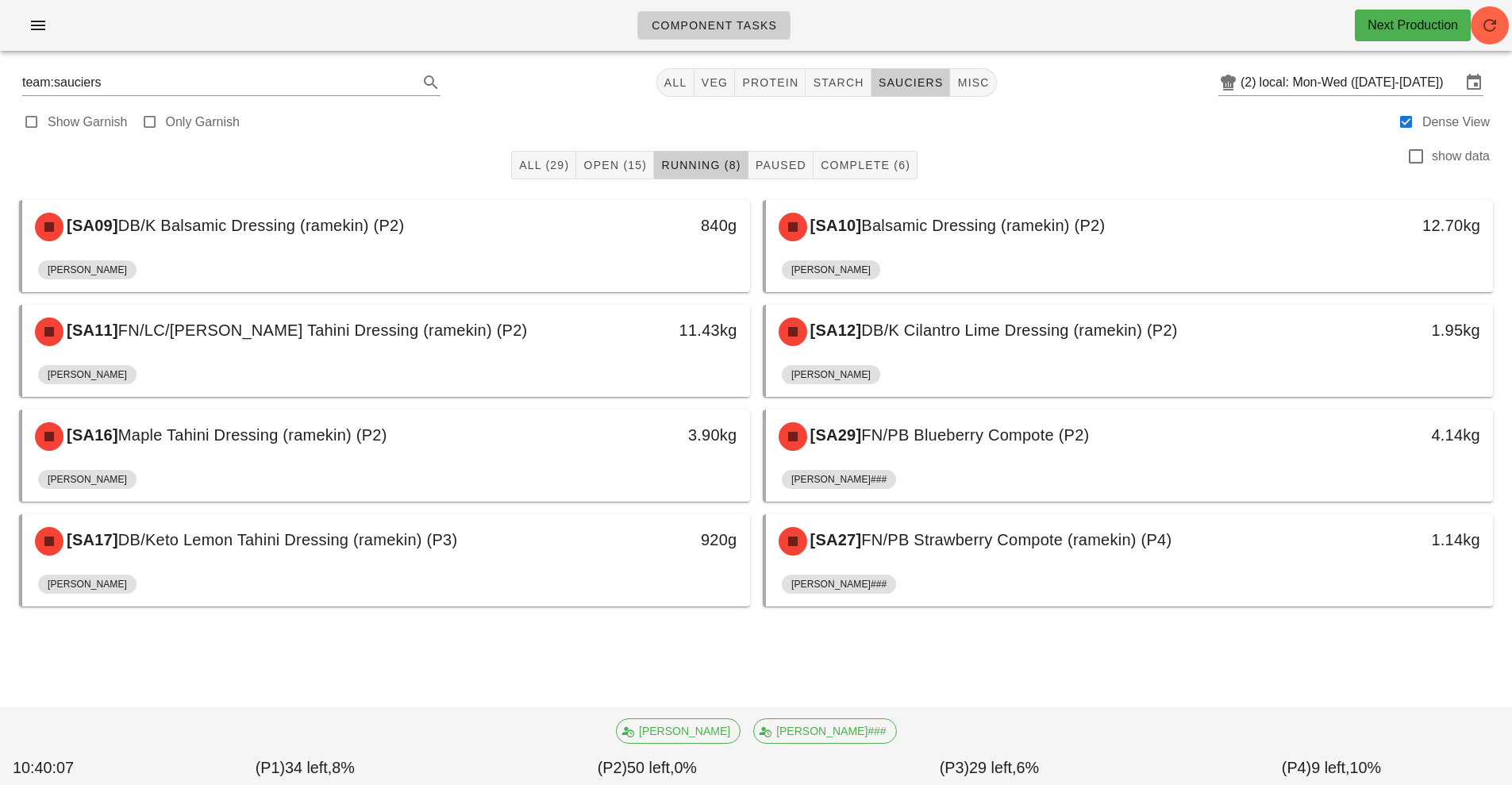
click at [968, 584] on div "[PERSON_NAME]###" at bounding box center [1130, 588] width 696 height 38
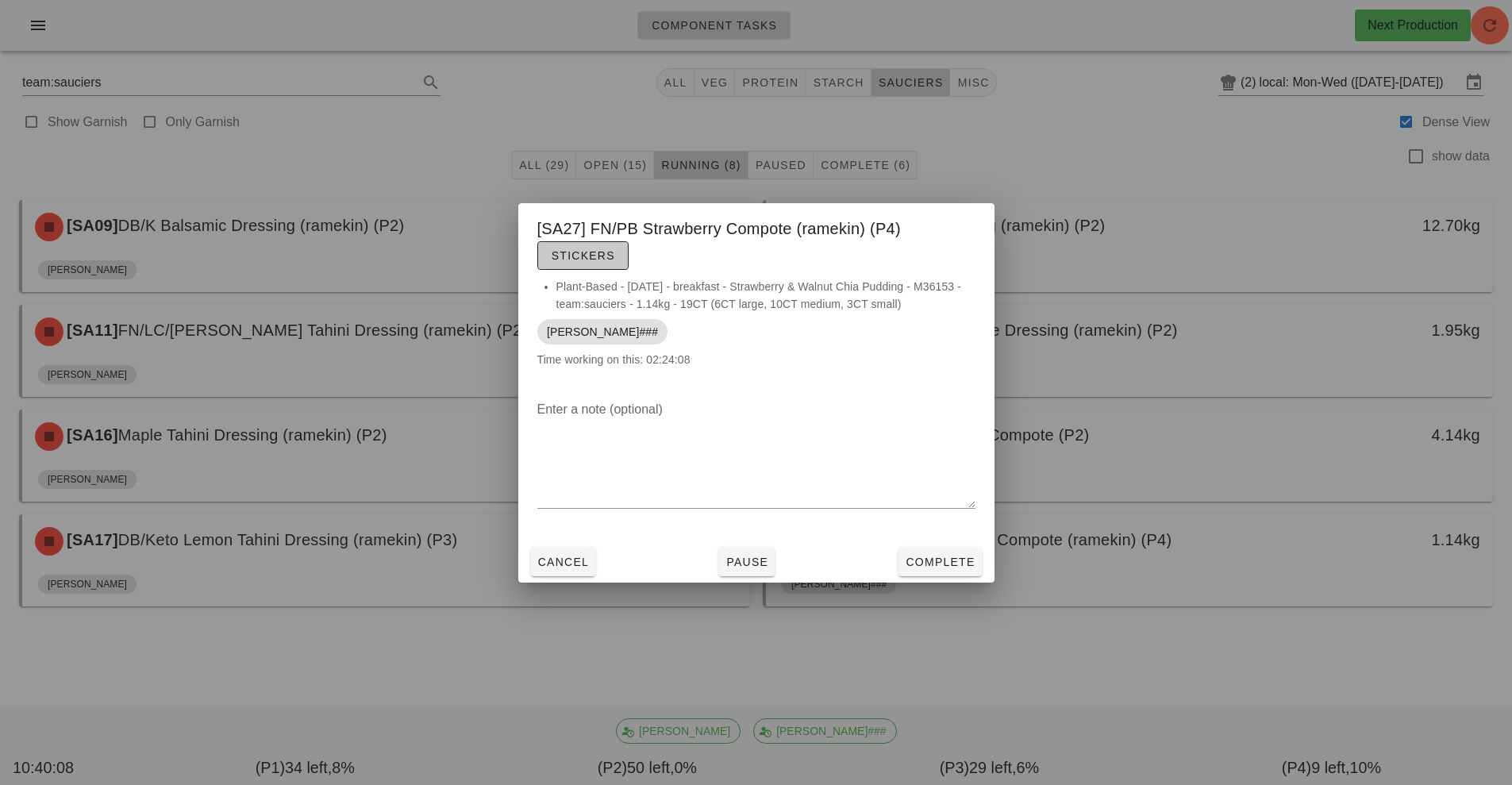
click at [592, 257] on span "Stickers" at bounding box center [583, 255] width 64 height 12
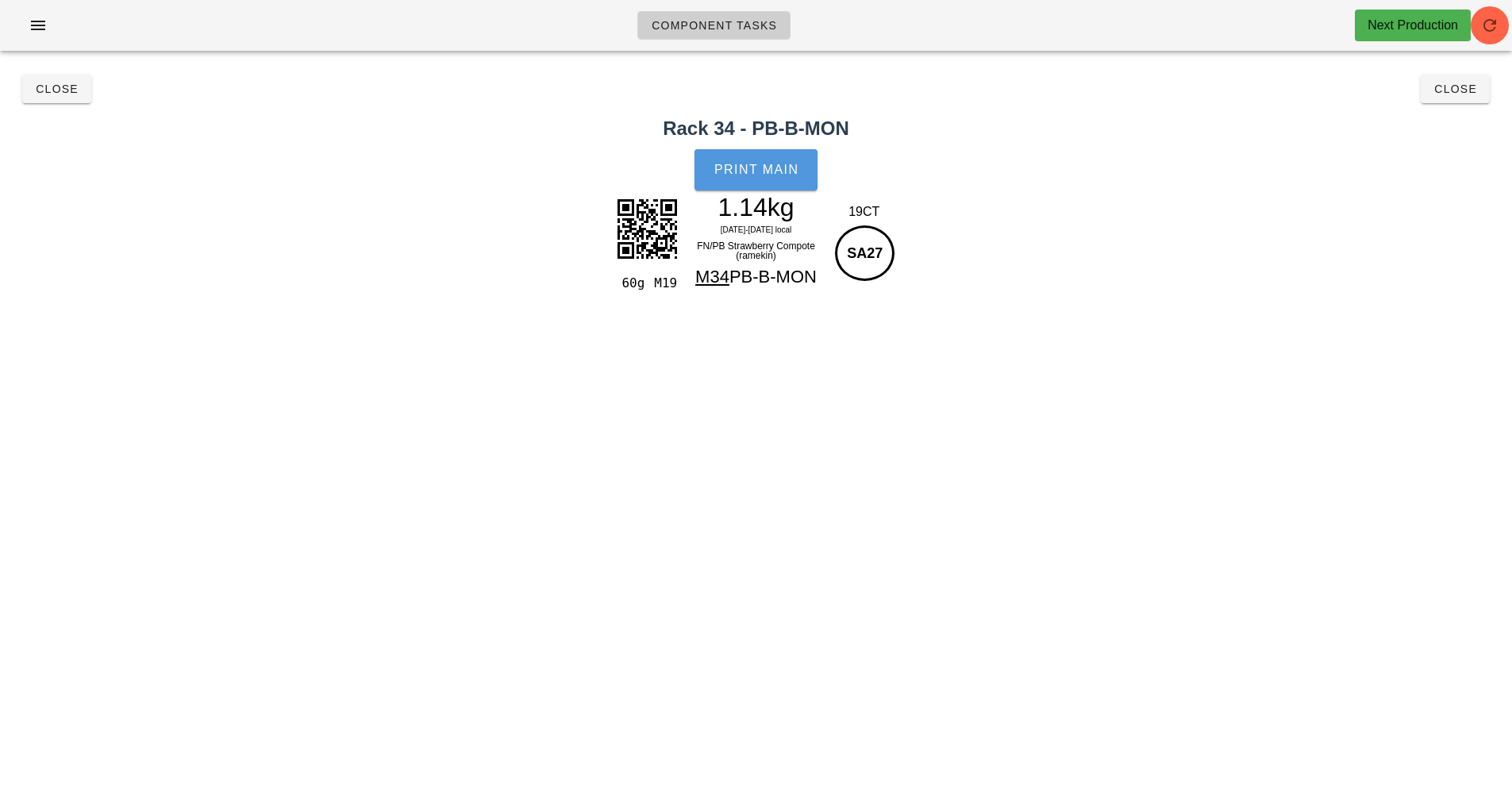
click at [762, 178] on button "Print Main" at bounding box center [756, 170] width 122 height 42
click at [45, 95] on span "Close" at bounding box center [57, 88] width 44 height 12
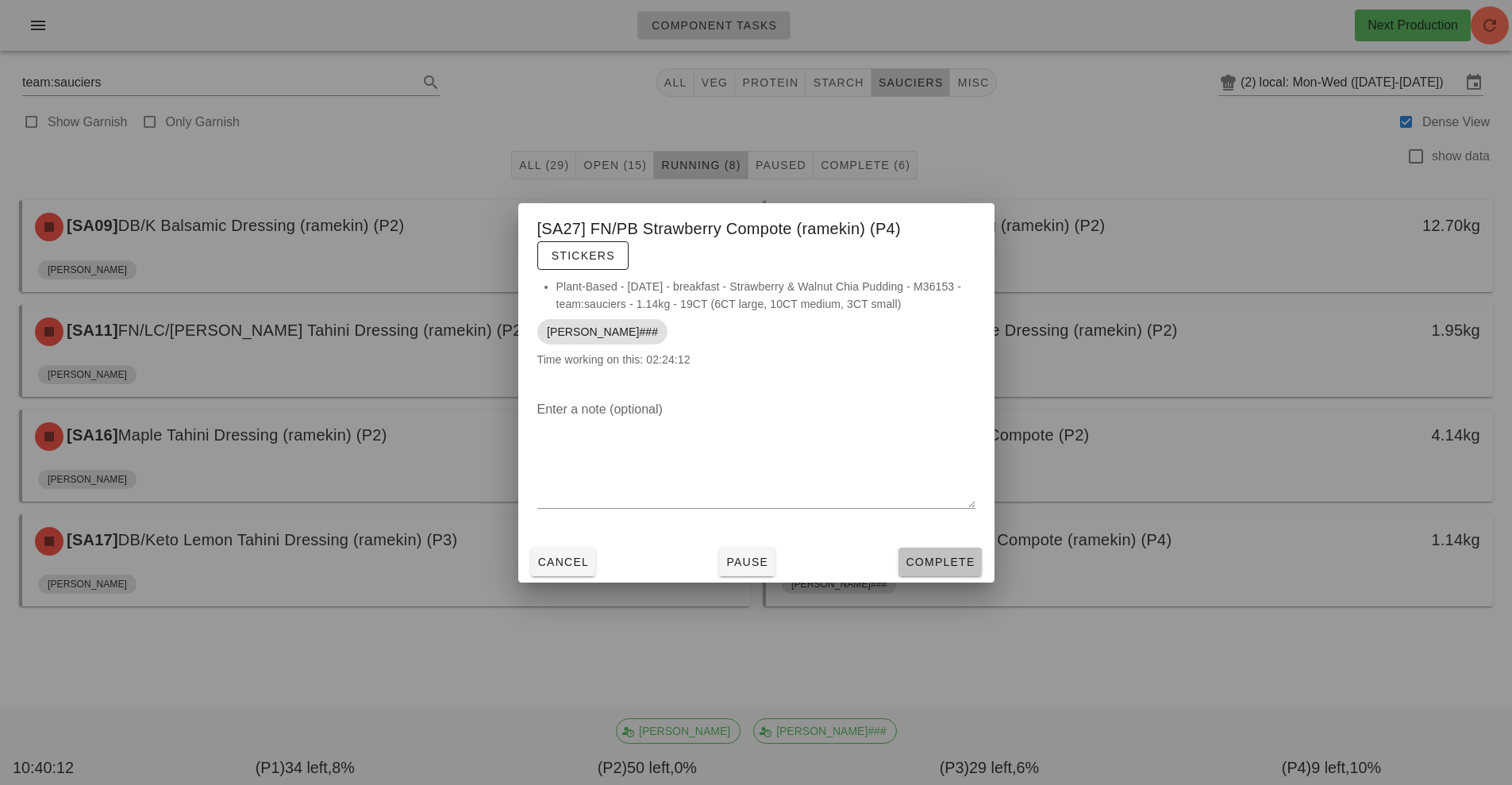
click at [922, 563] on span "Complete" at bounding box center [940, 561] width 70 height 12
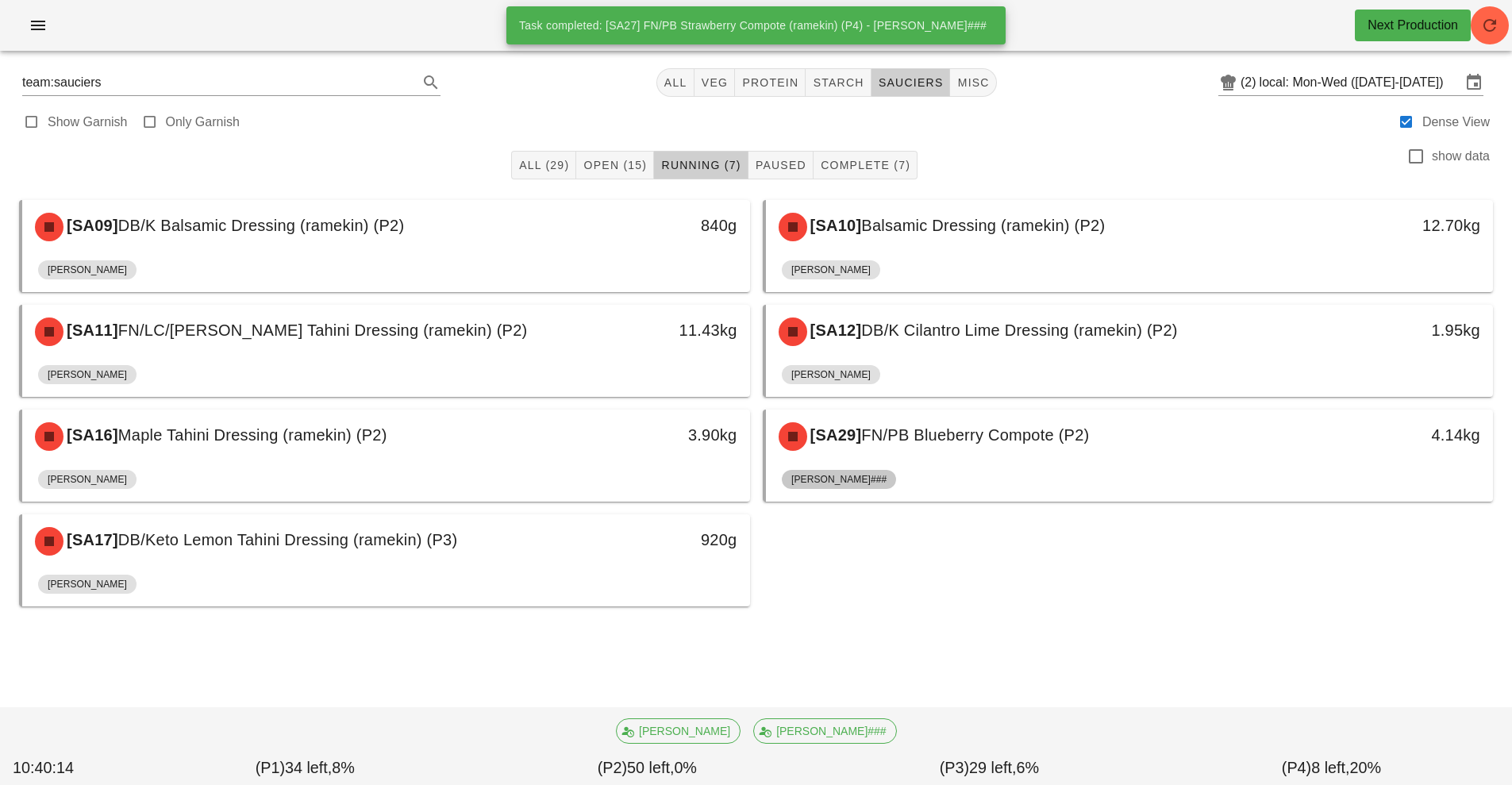
click at [840, 472] on span "[PERSON_NAME]###" at bounding box center [839, 480] width 115 height 19
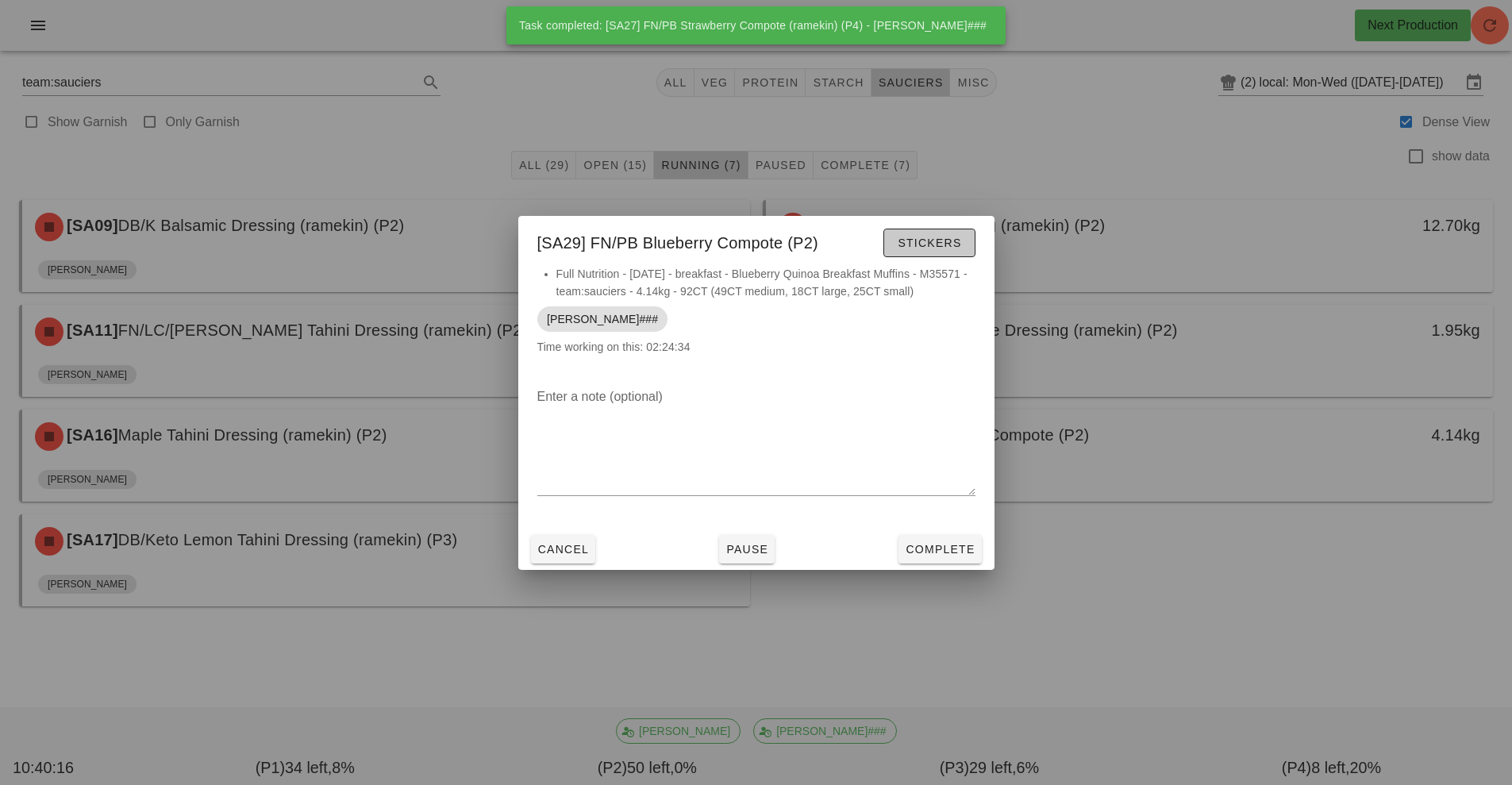
click at [913, 248] on span "Stickers" at bounding box center [929, 243] width 64 height 12
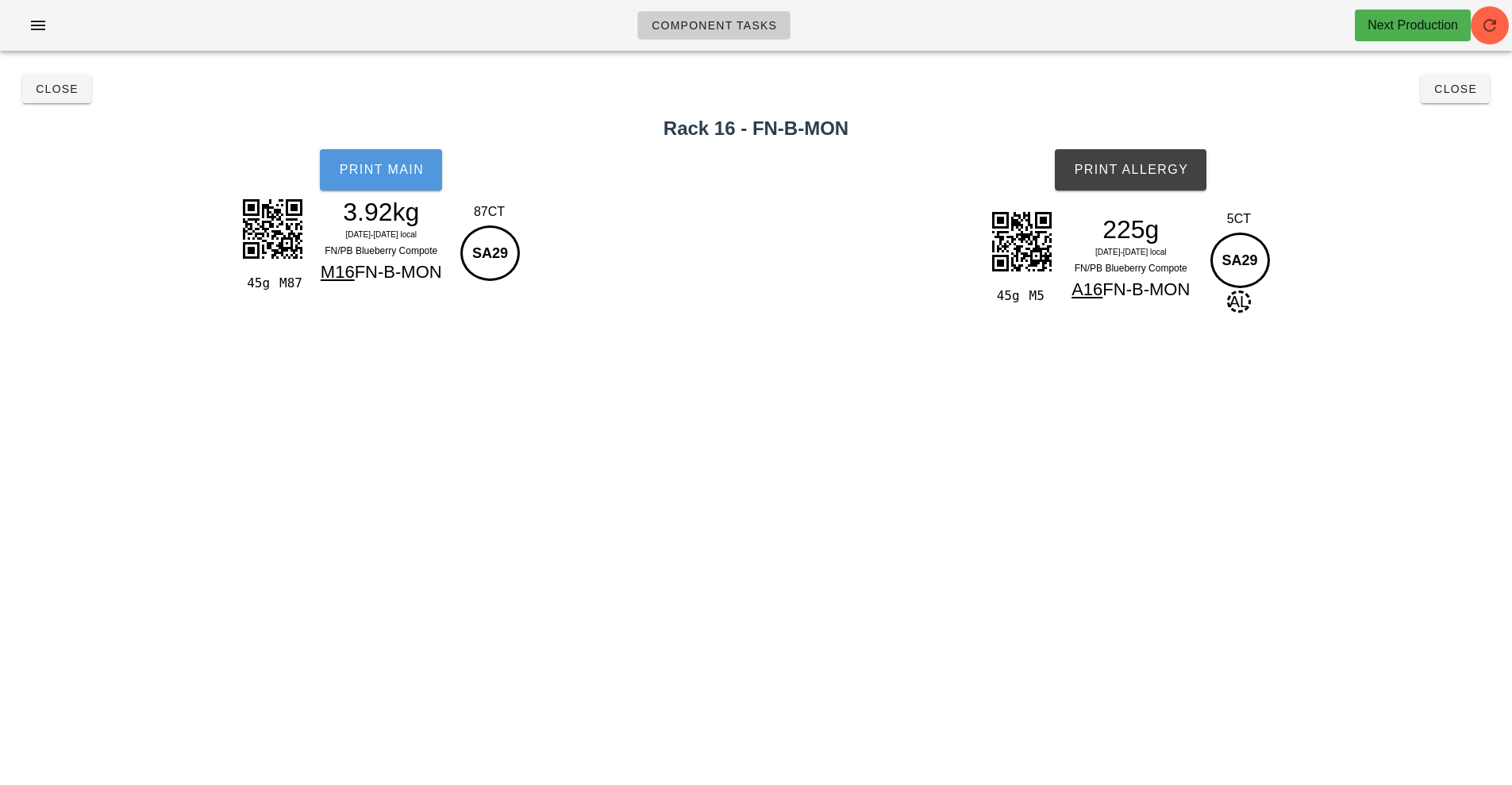
click at [374, 178] on button "Print Main" at bounding box center [381, 170] width 122 height 42
click at [1124, 172] on span "Print Allergy" at bounding box center [1130, 170] width 115 height 14
click at [59, 99] on button "Close" at bounding box center [56, 89] width 69 height 28
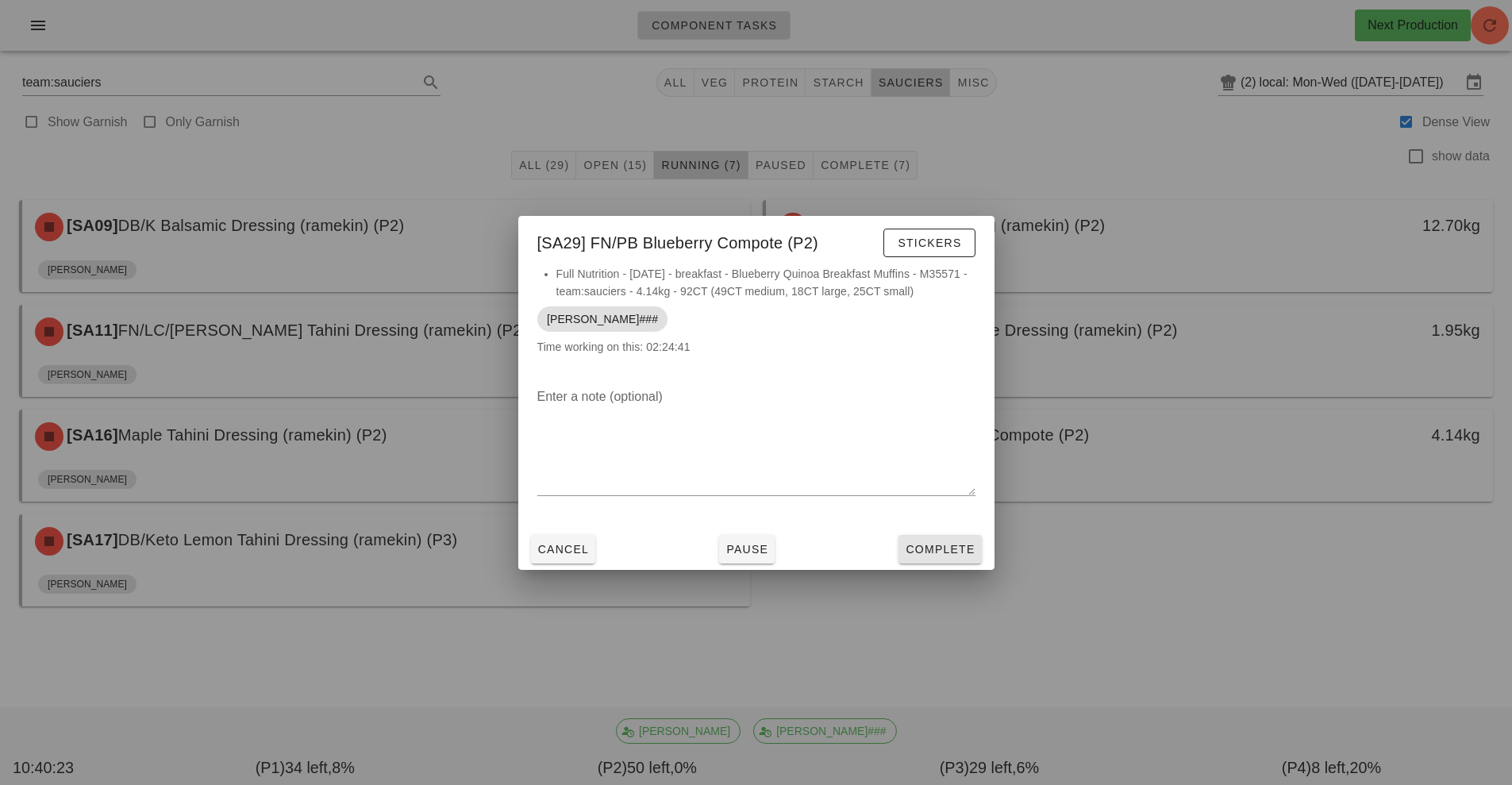
click at [930, 555] on span "Complete" at bounding box center [940, 549] width 70 height 12
